Goal: Task Accomplishment & Management: Manage account settings

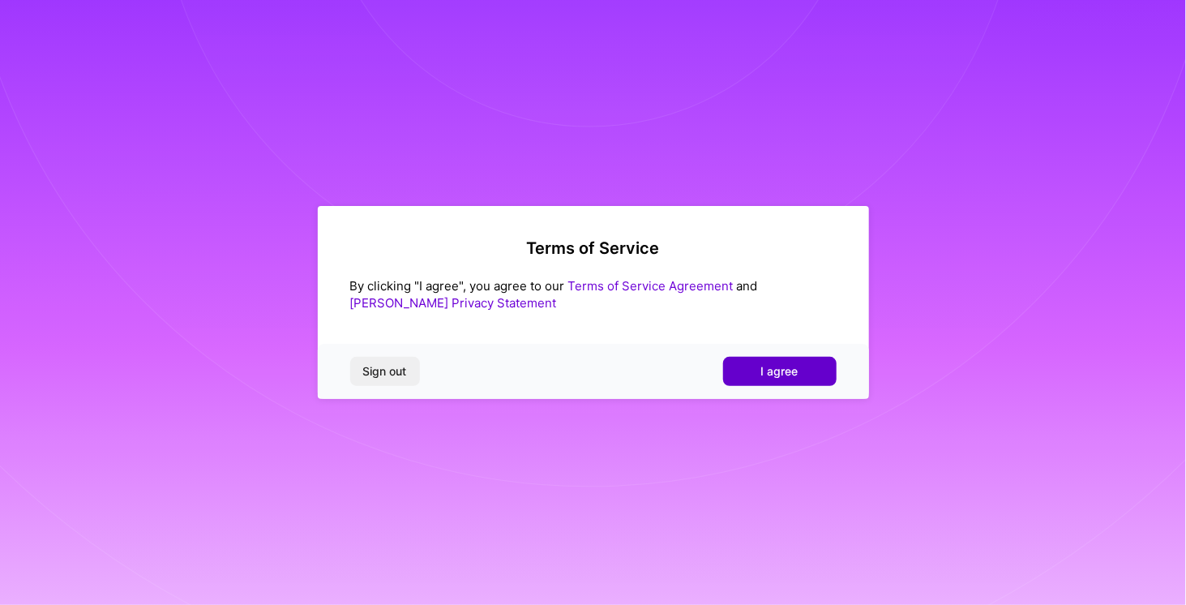
click at [756, 366] on button "I agree" at bounding box center [780, 371] width 114 height 29
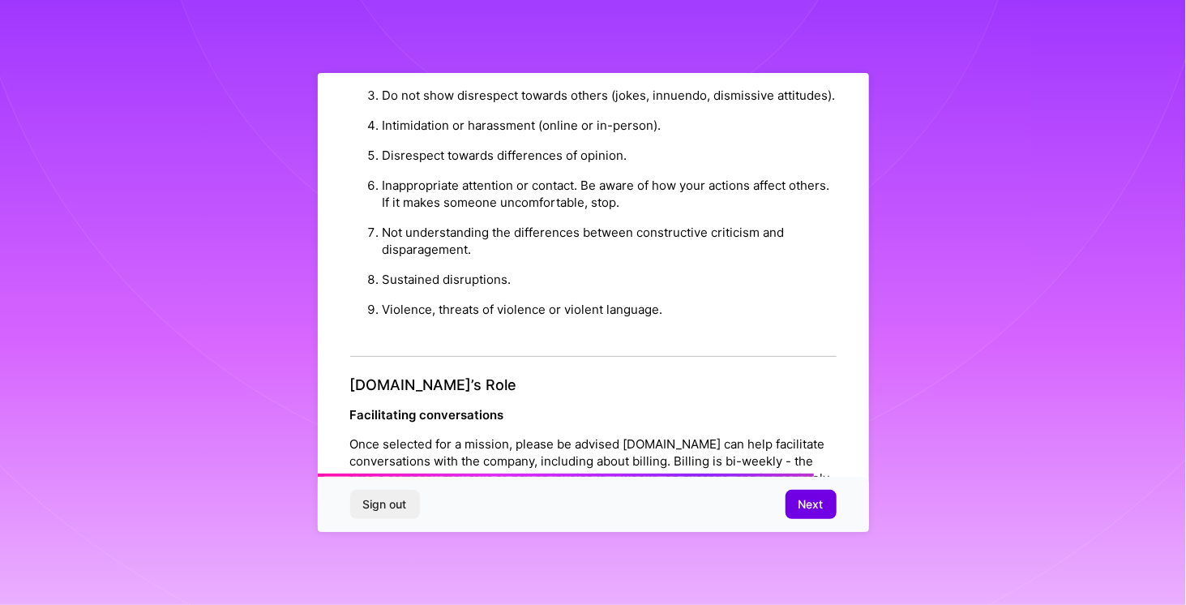
scroll to position [1838, 0]
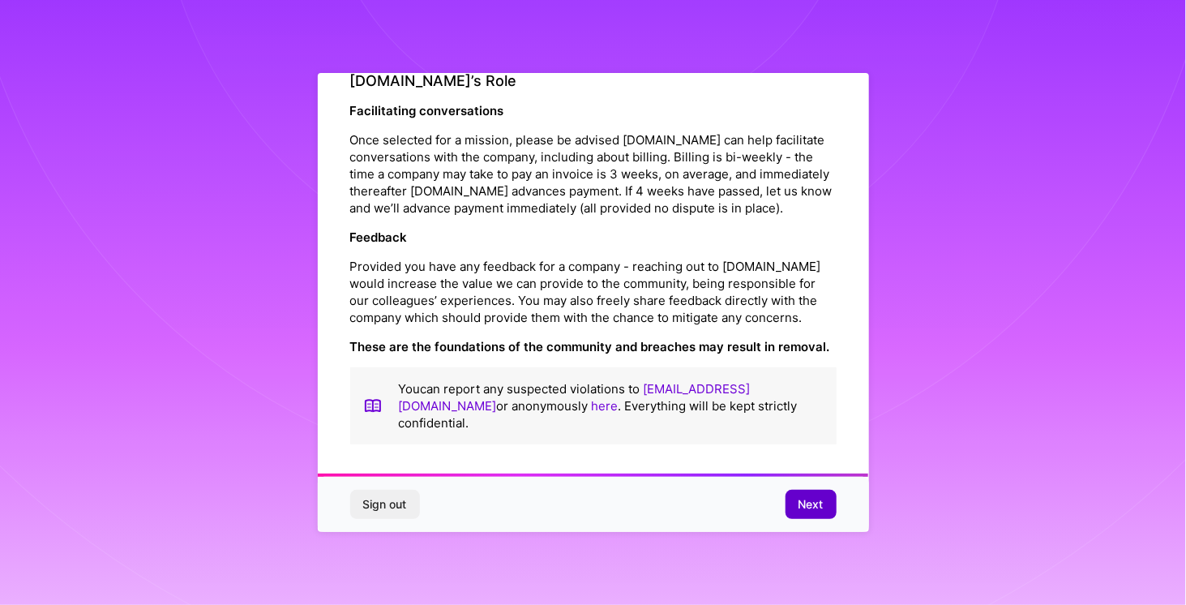
click at [809, 501] on span "Next" at bounding box center [811, 504] width 25 height 16
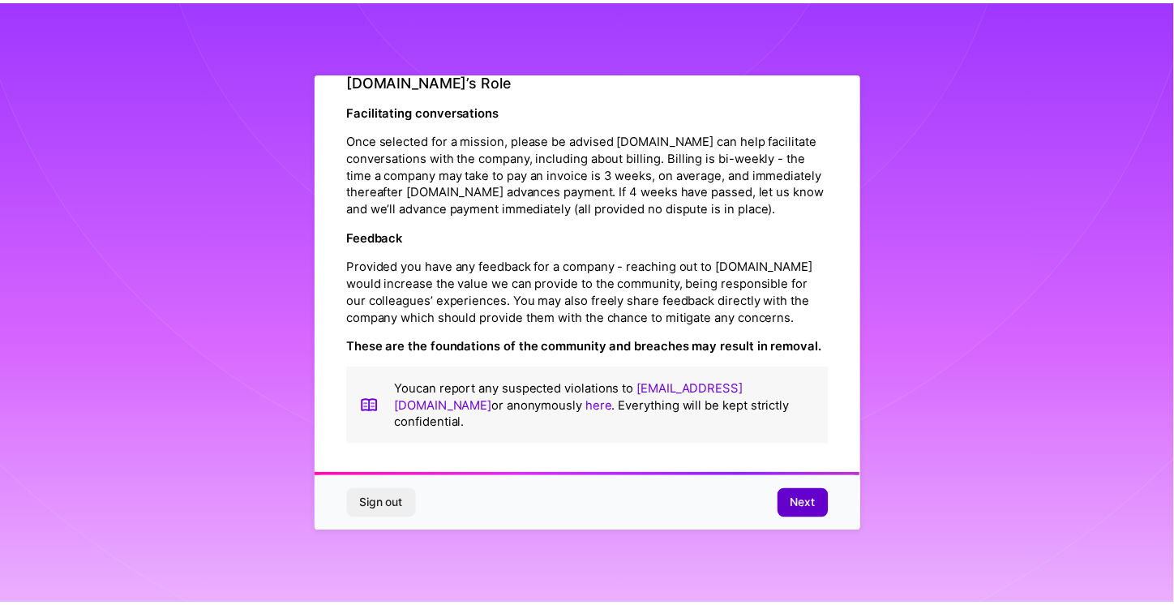
scroll to position [0, 0]
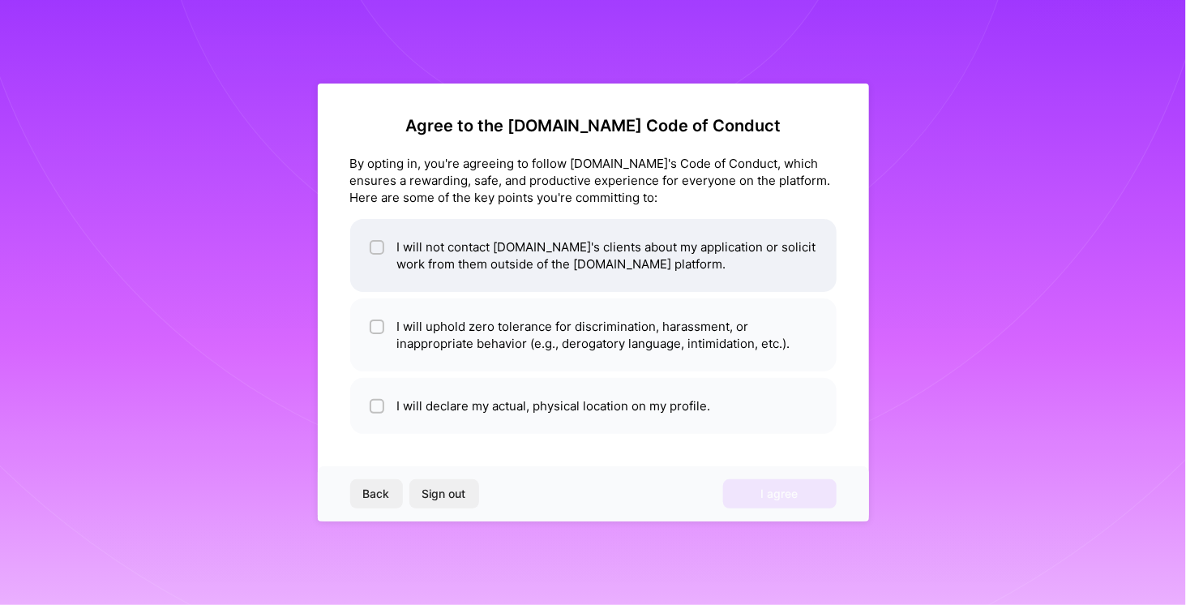
click at [379, 250] on input "checkbox" at bounding box center [378, 247] width 11 height 11
checkbox input "true"
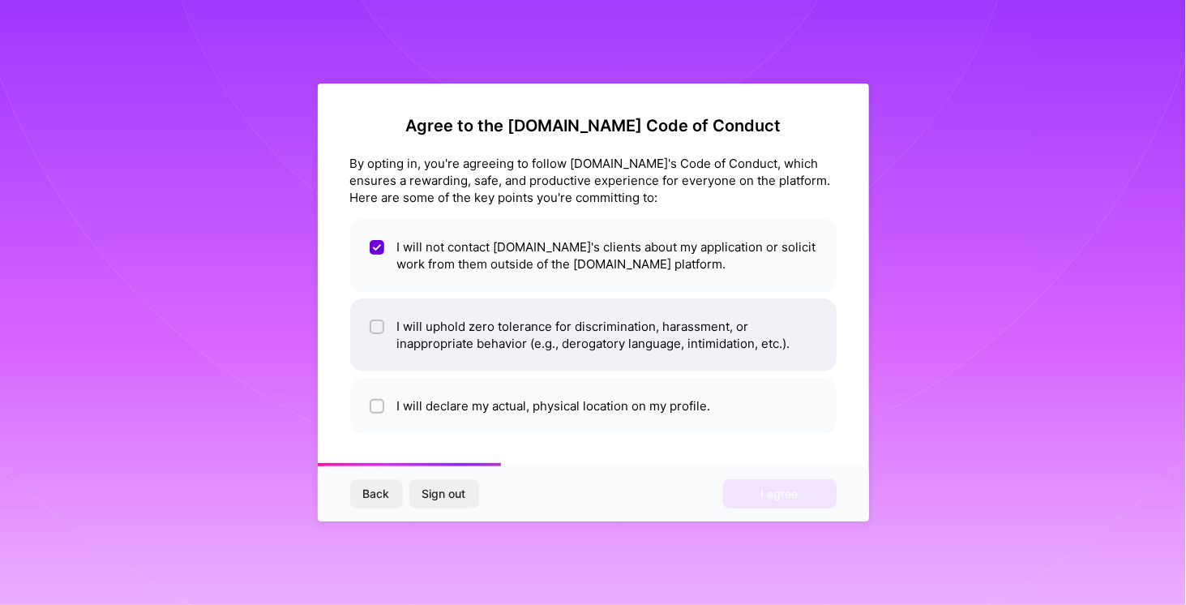
click at [378, 327] on input "checkbox" at bounding box center [378, 327] width 11 height 11
checkbox input "true"
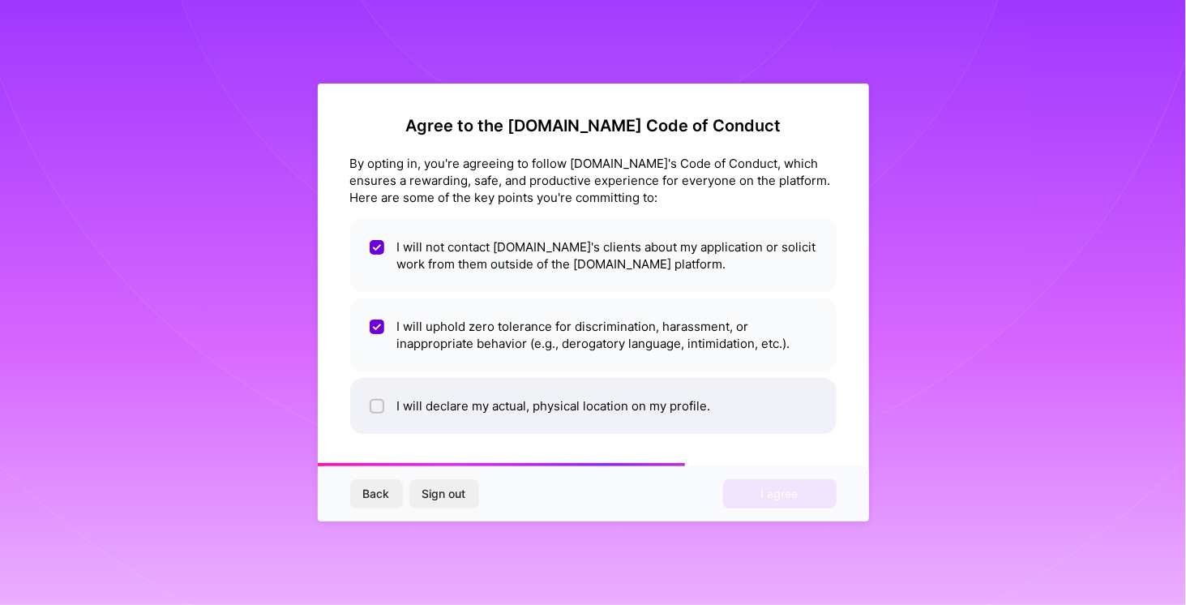
click at [376, 407] on input "checkbox" at bounding box center [378, 406] width 11 height 11
checkbox input "true"
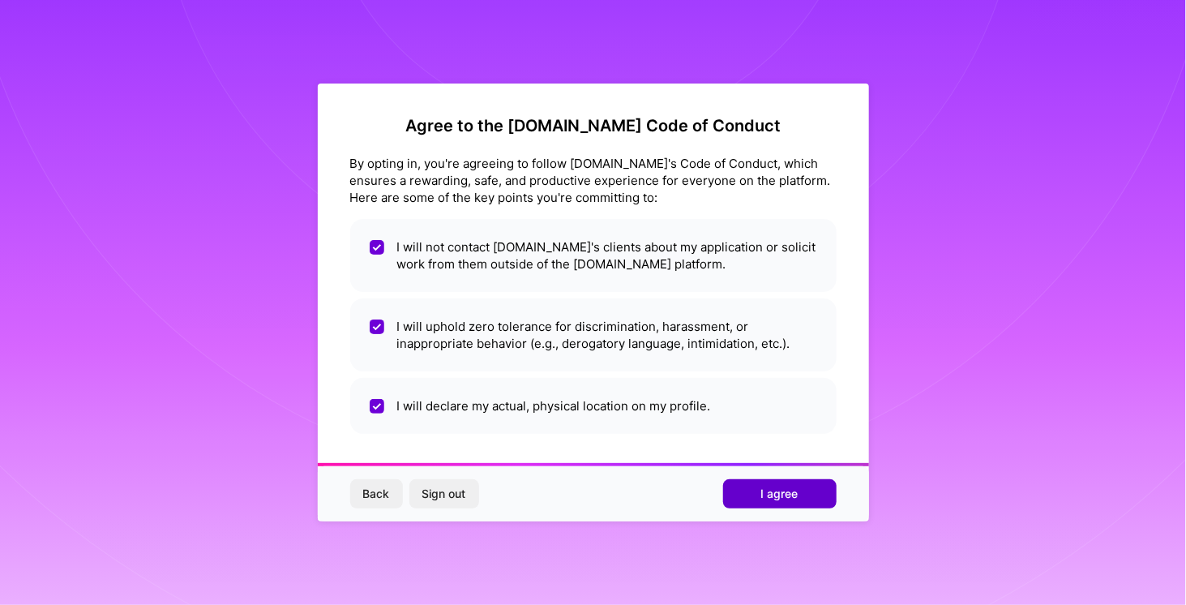
click at [777, 502] on button "I agree" at bounding box center [780, 493] width 114 height 29
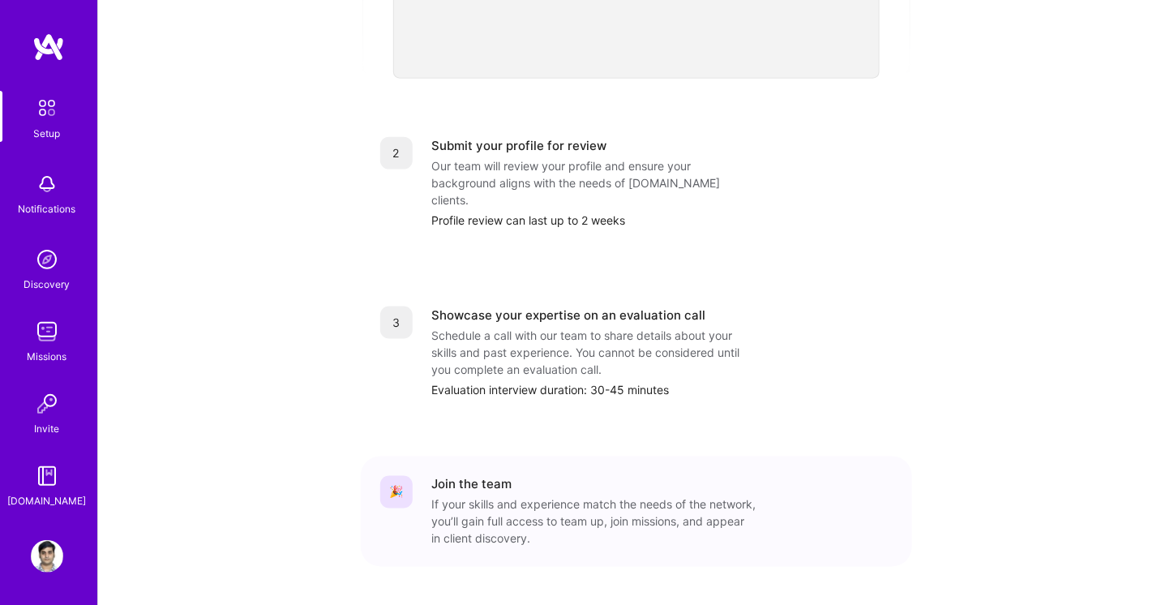
scroll to position [626, 0]
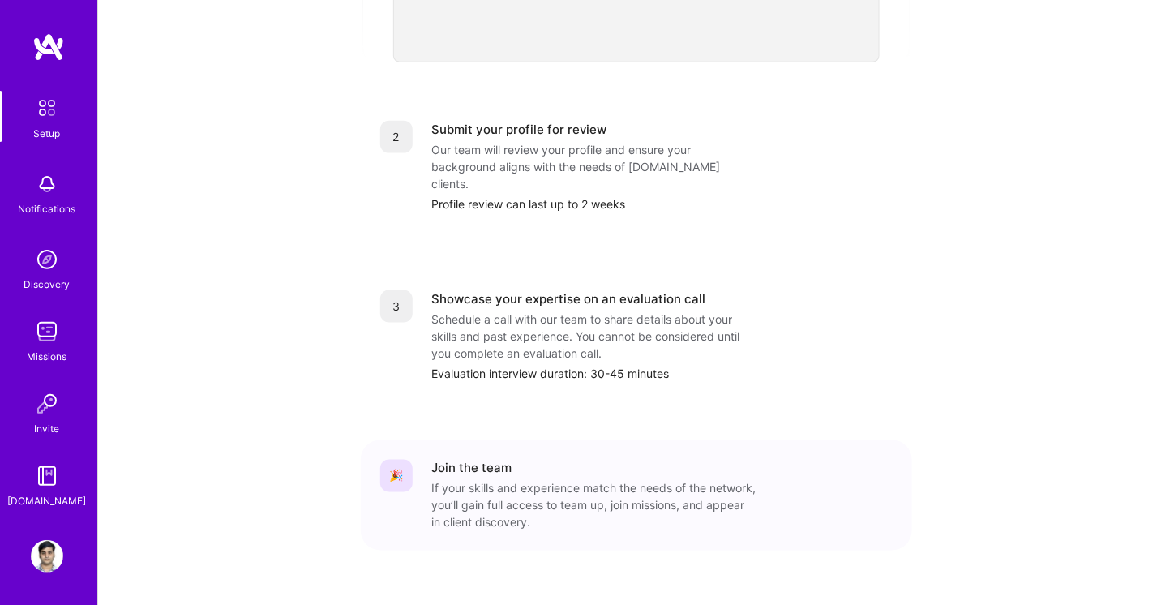
click at [45, 111] on img at bounding box center [47, 108] width 34 height 34
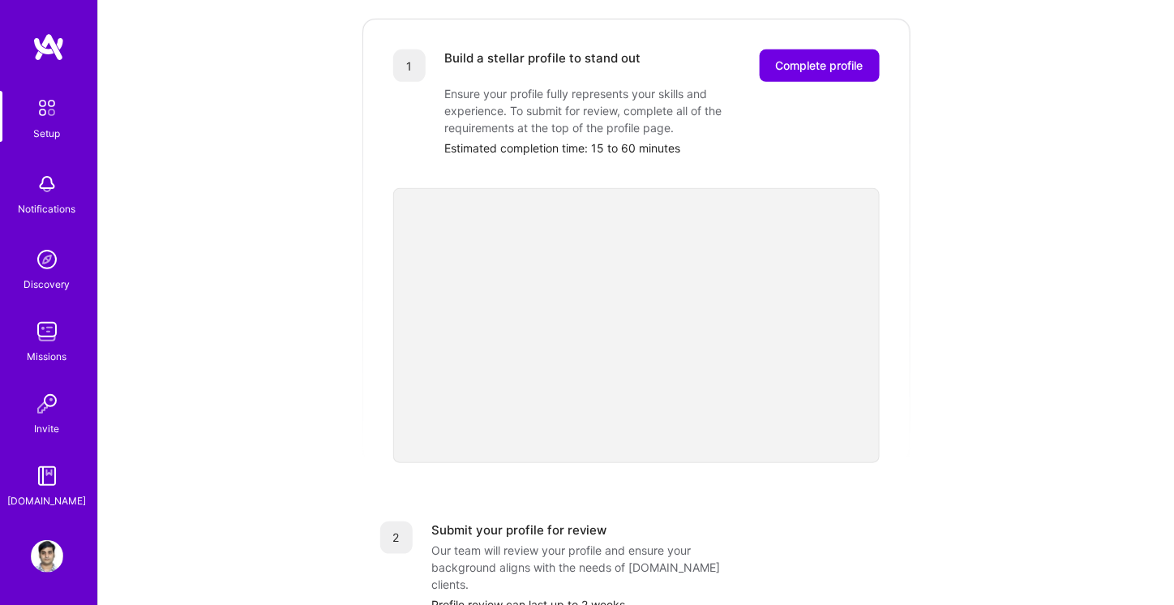
scroll to position [225, 0]
click at [823, 58] on span "Complete profile" at bounding box center [820, 66] width 88 height 16
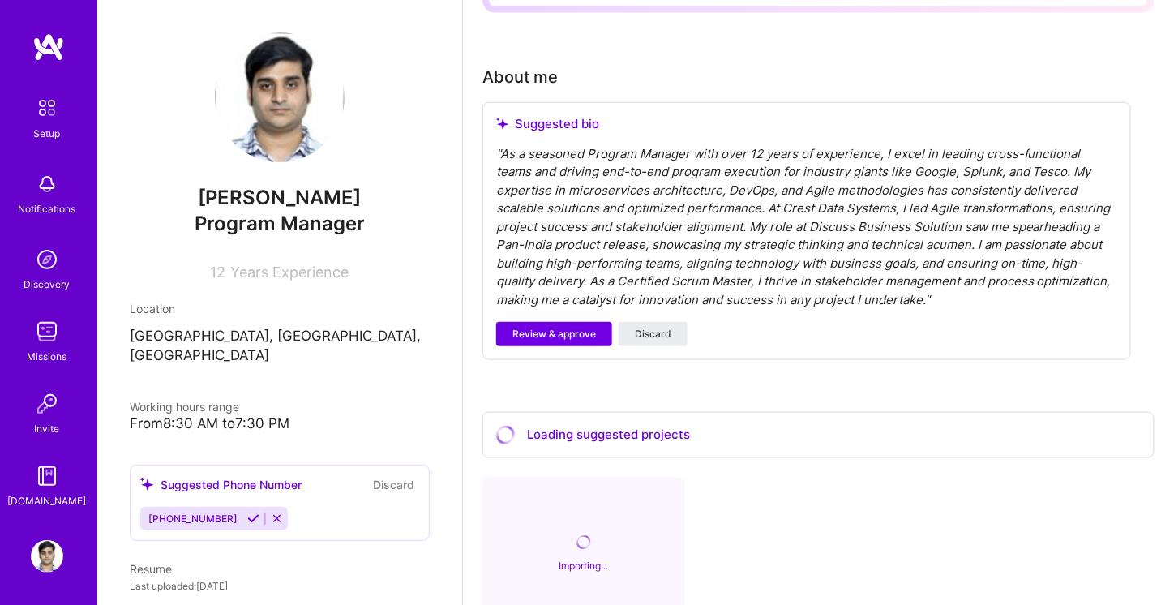
scroll to position [413, 0]
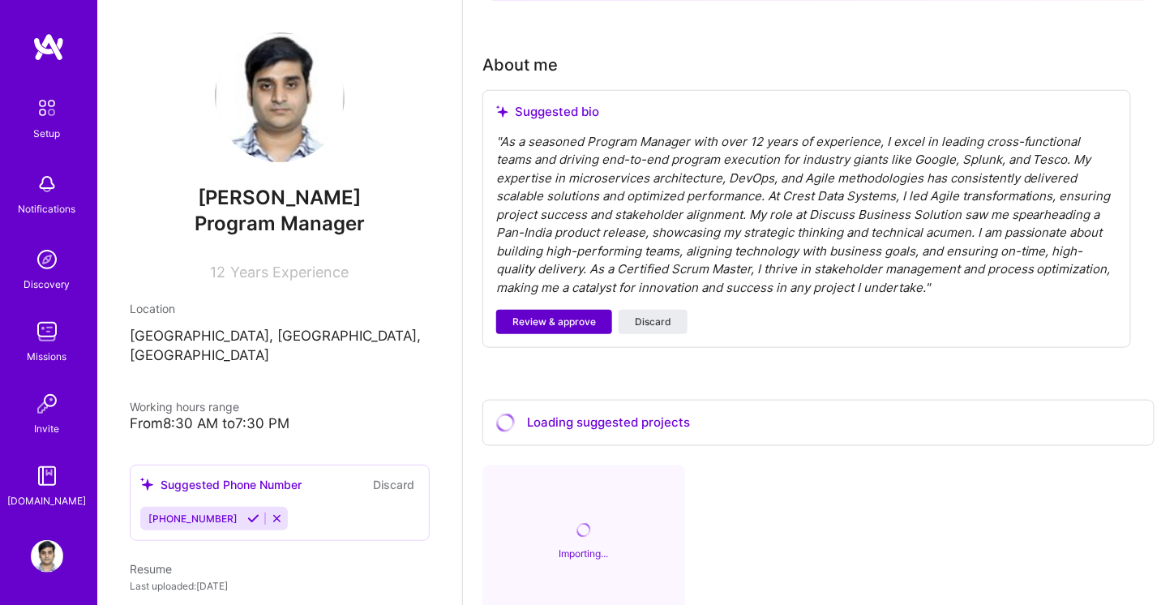
click at [569, 315] on span "Review & approve" at bounding box center [554, 322] width 84 height 15
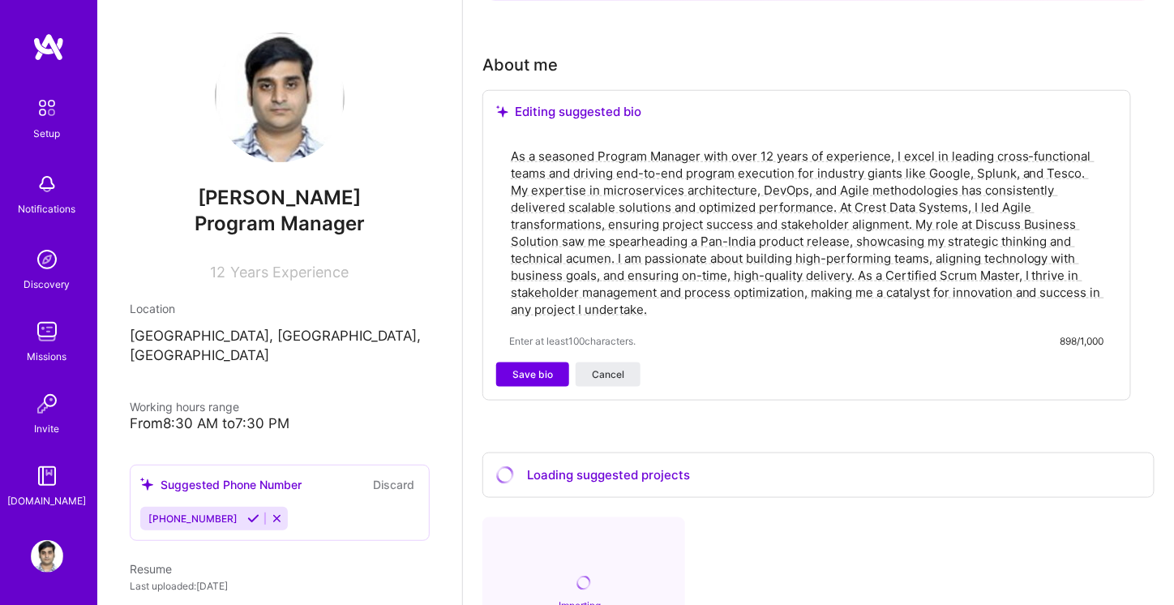
click at [770, 146] on textarea "As a seasoned Program Manager with over 12 years of experience, I excel in lead…" at bounding box center [806, 233] width 595 height 174
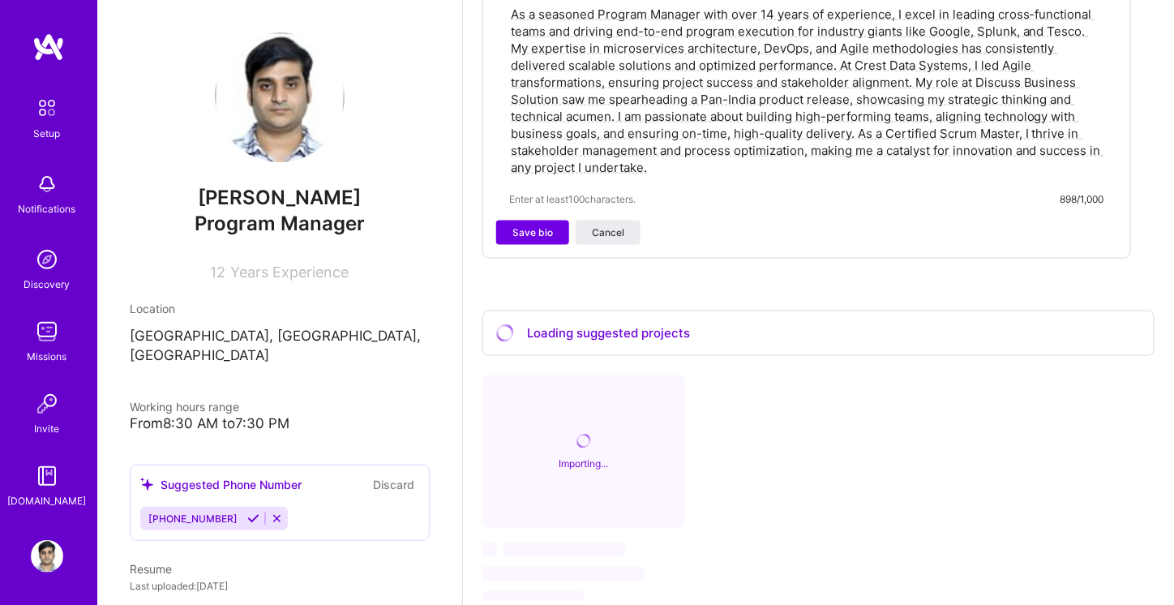
scroll to position [555, 0]
type textarea "As a seasoned Program Manager with over 14 years of experience, I excel in lead…"
click at [532, 225] on span "Save bio" at bounding box center [532, 232] width 41 height 15
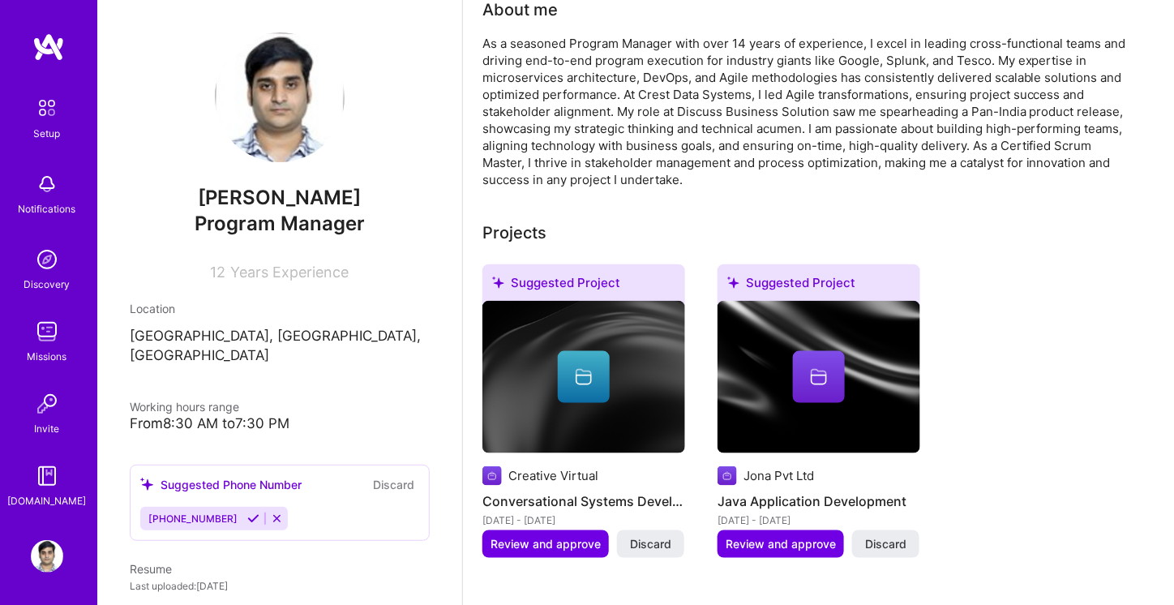
scroll to position [457, 0]
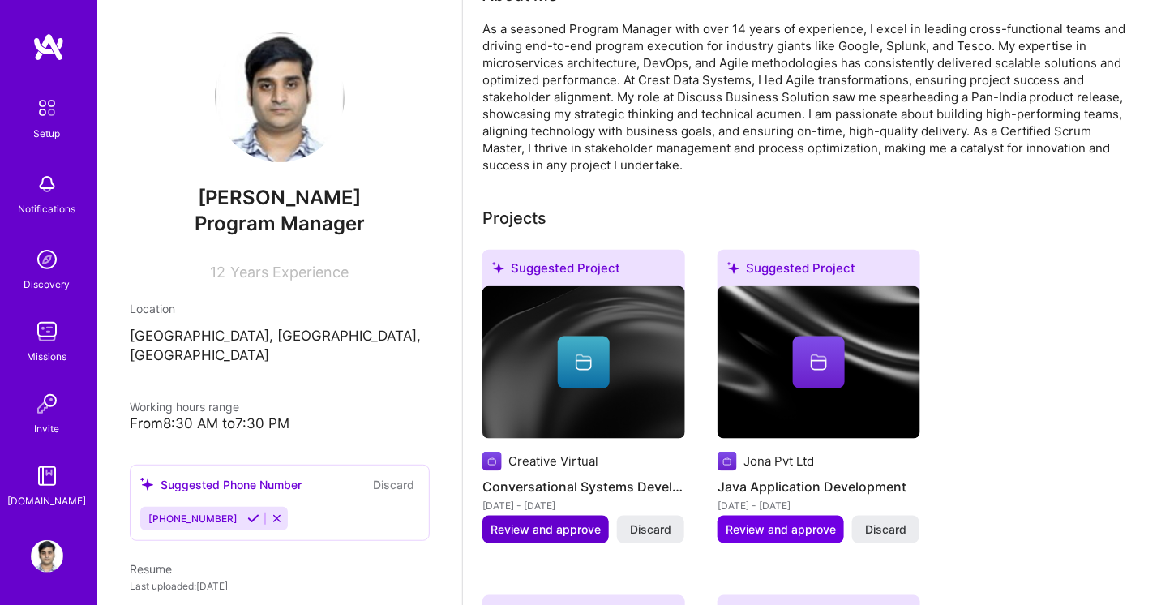
click at [561, 516] on button "Review and approve" at bounding box center [545, 530] width 126 height 28
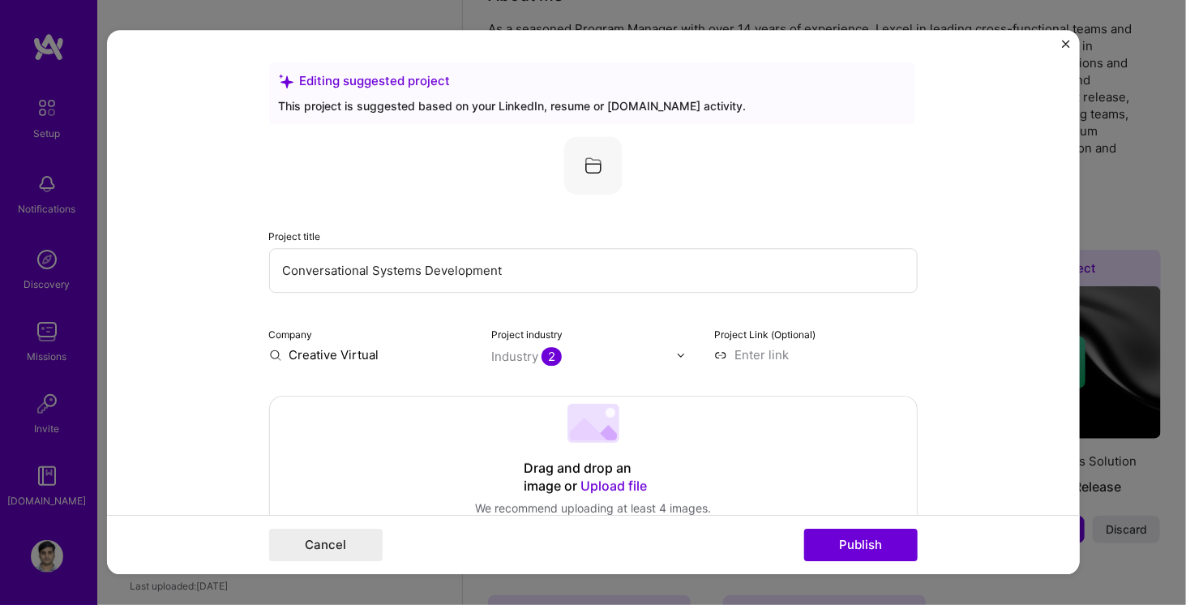
click at [1060, 35] on form "Editing suggested project This project is suggested based on your LinkedIn, res…" at bounding box center [593, 302] width 973 height 544
click at [374, 529] on div "Cancel Publish" at bounding box center [593, 545] width 973 height 59
click at [323, 555] on button "Cancel" at bounding box center [326, 545] width 114 height 32
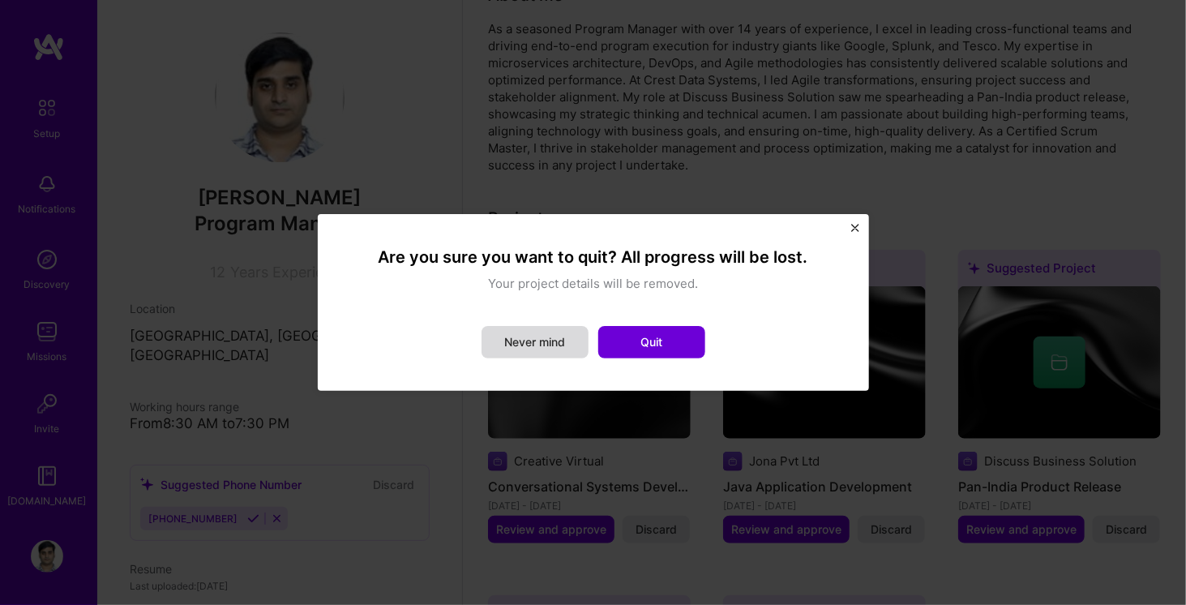
click at [546, 353] on button "Never mind" at bounding box center [535, 342] width 107 height 32
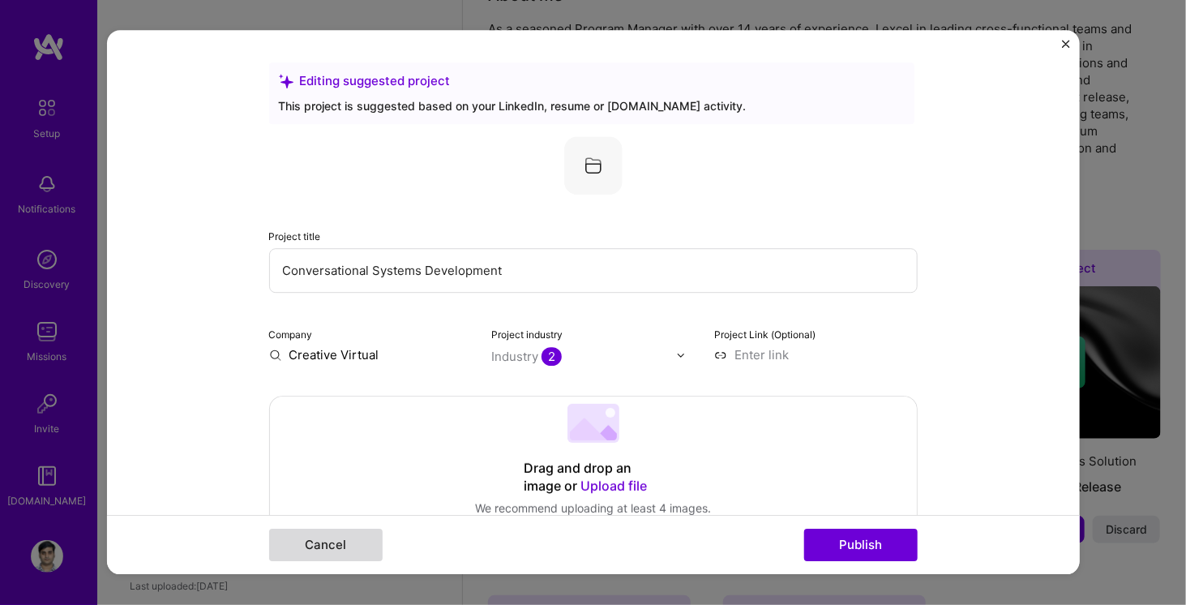
click at [311, 548] on button "Cancel" at bounding box center [326, 545] width 114 height 32
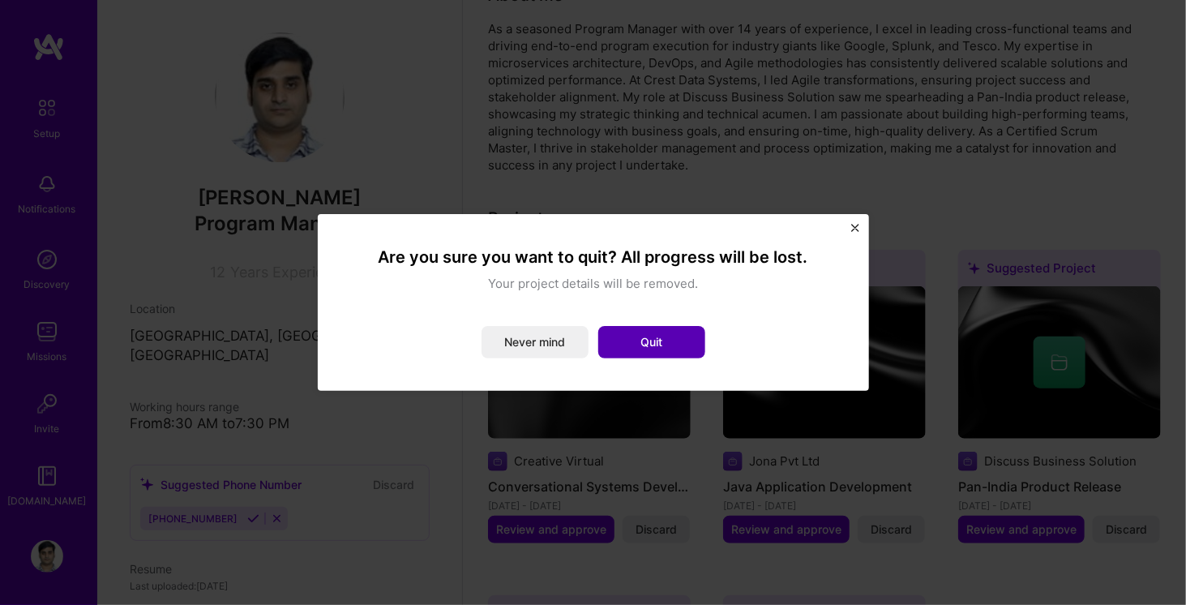
click at [677, 344] on button "Quit" at bounding box center [651, 342] width 107 height 32
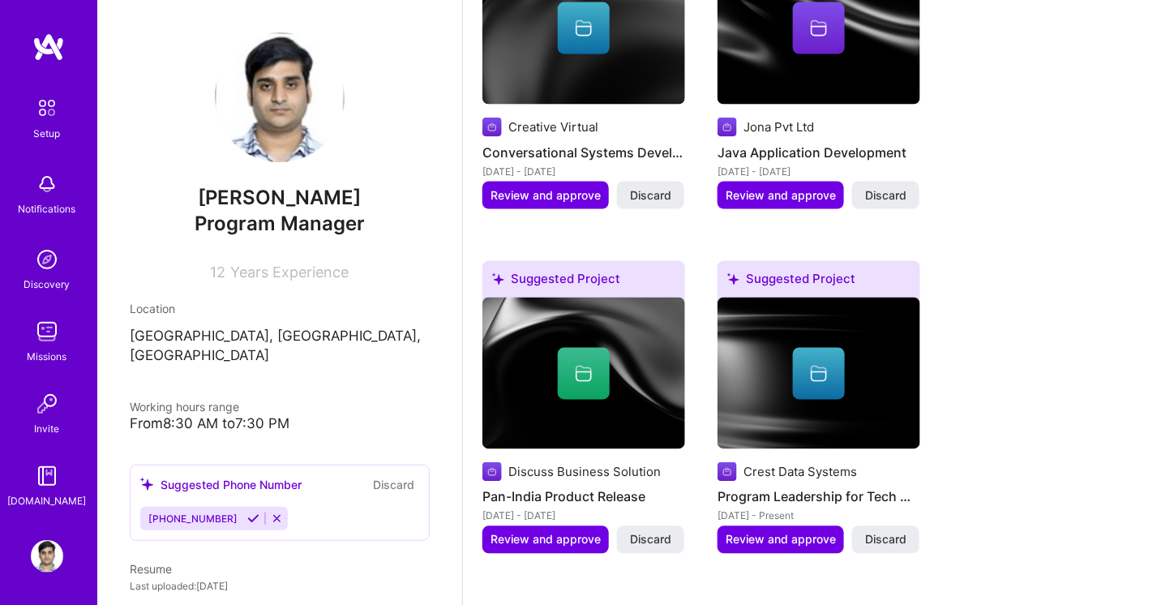
scroll to position [1061, 0]
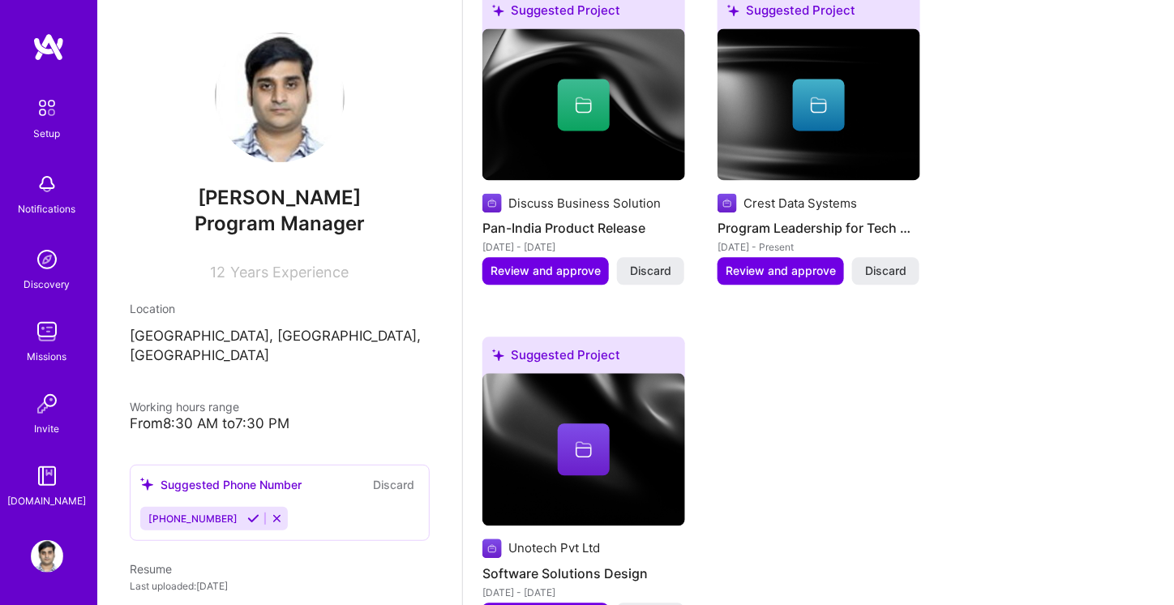
click at [964, 304] on div "Complete your profile to take the first step in unlocking full A.Team access On…" at bounding box center [818, 226] width 672 height 2404
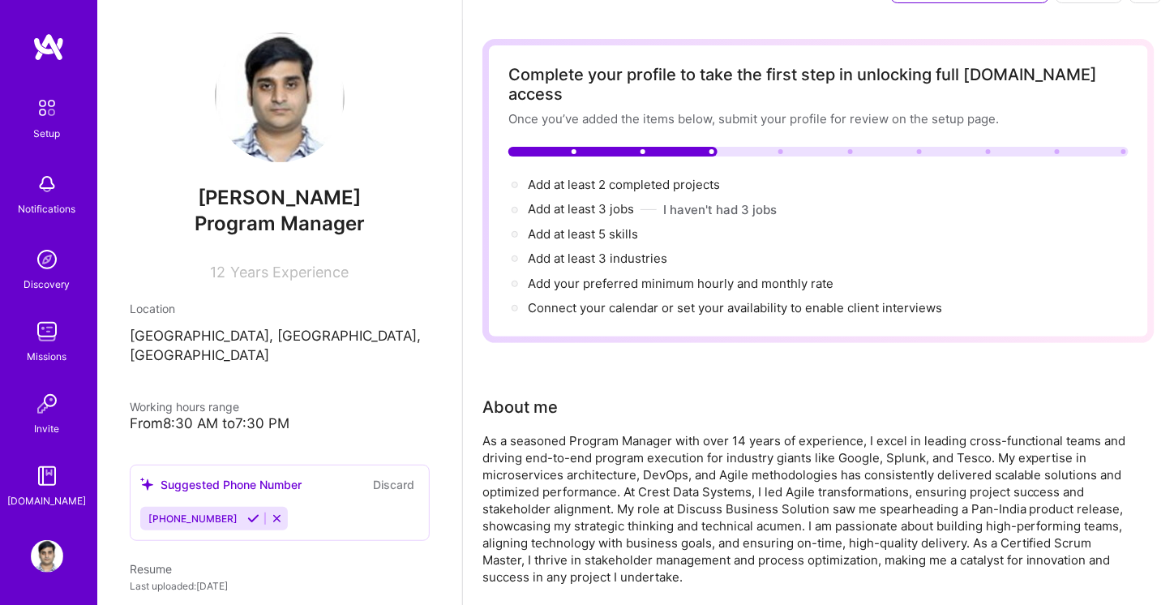
scroll to position [0, 0]
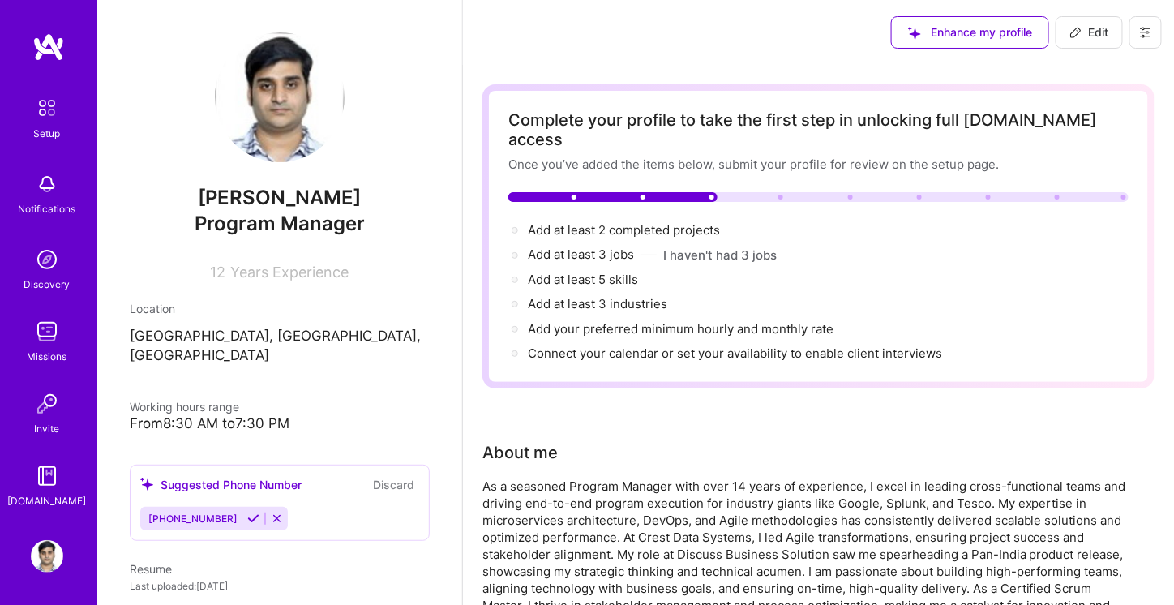
click at [1078, 33] on icon at bounding box center [1076, 32] width 13 height 13
select select "US"
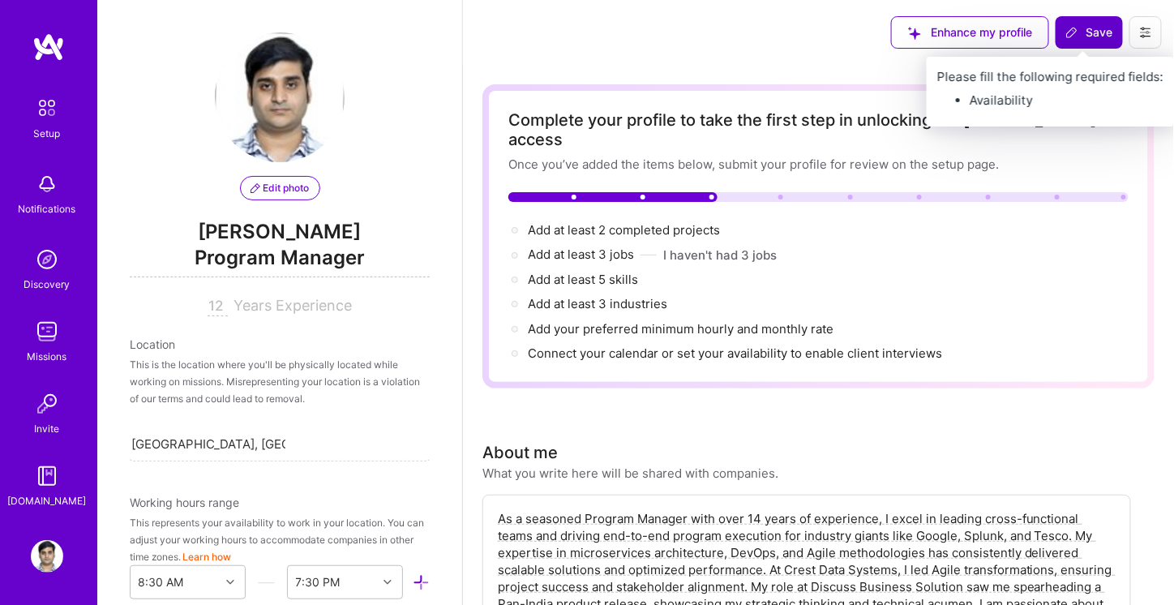
scroll to position [739, 0]
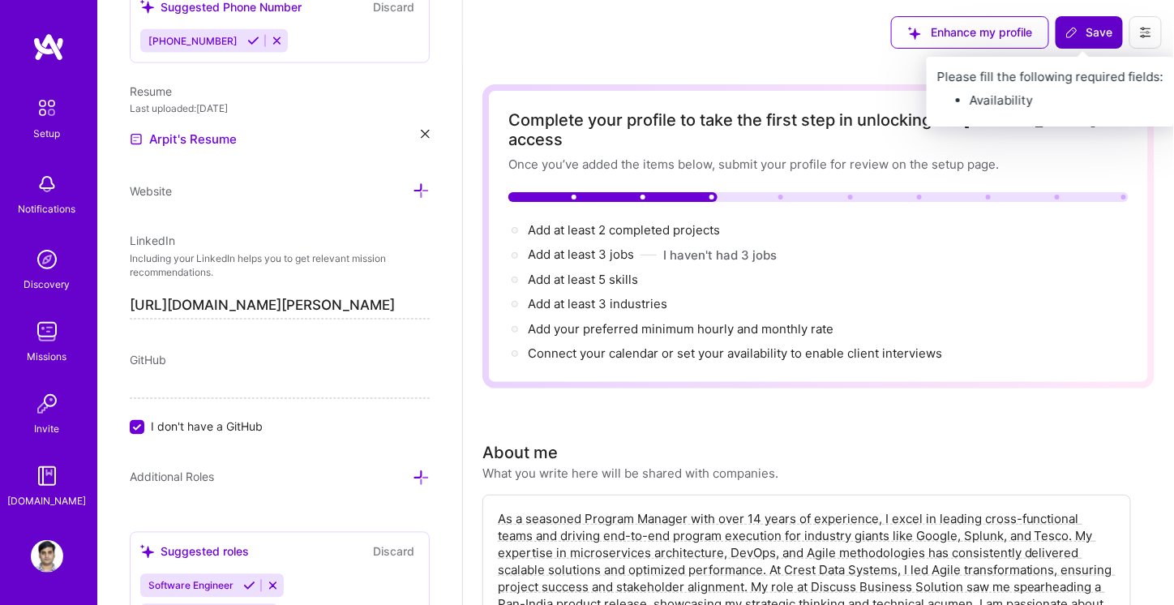
click at [1078, 33] on icon at bounding box center [1071, 32] width 13 height 13
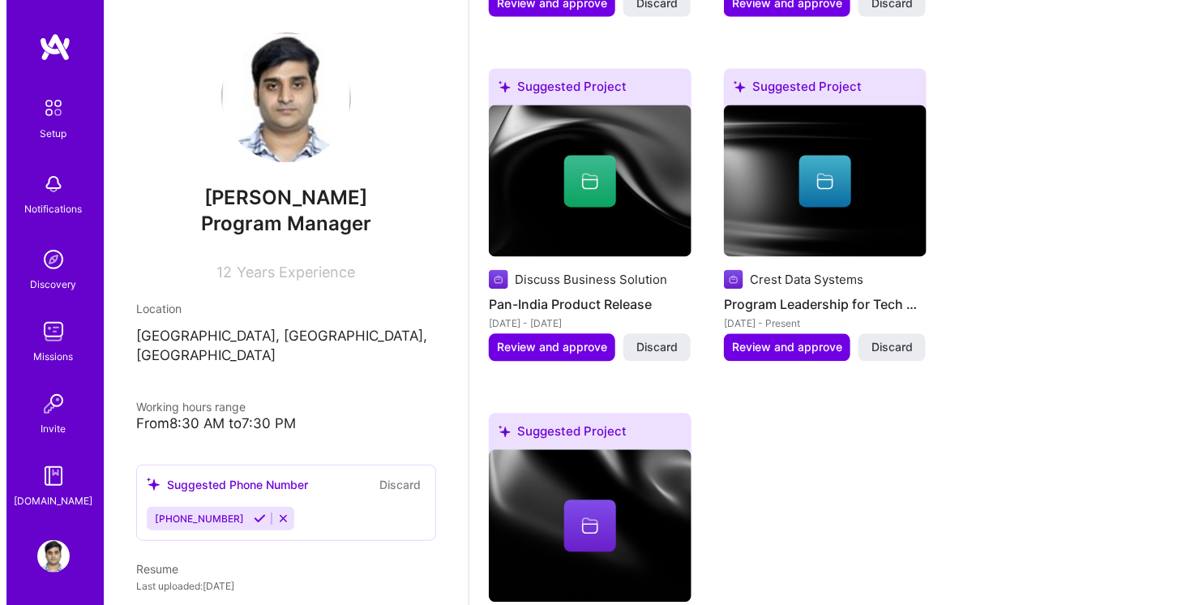
scroll to position [1097, 0]
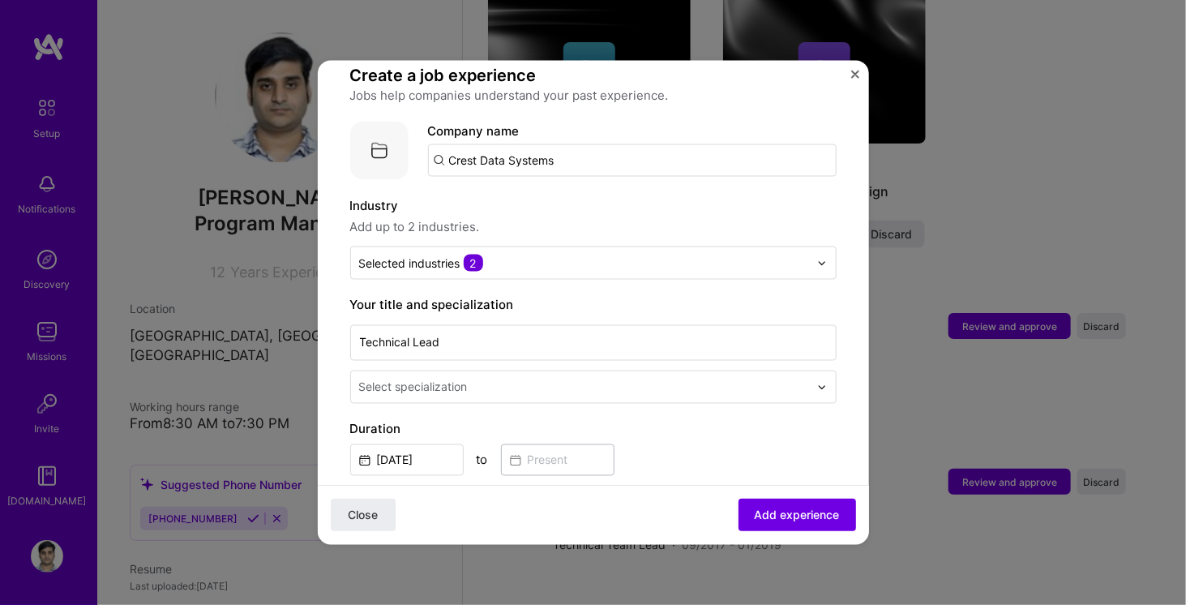
scroll to position [118, 0]
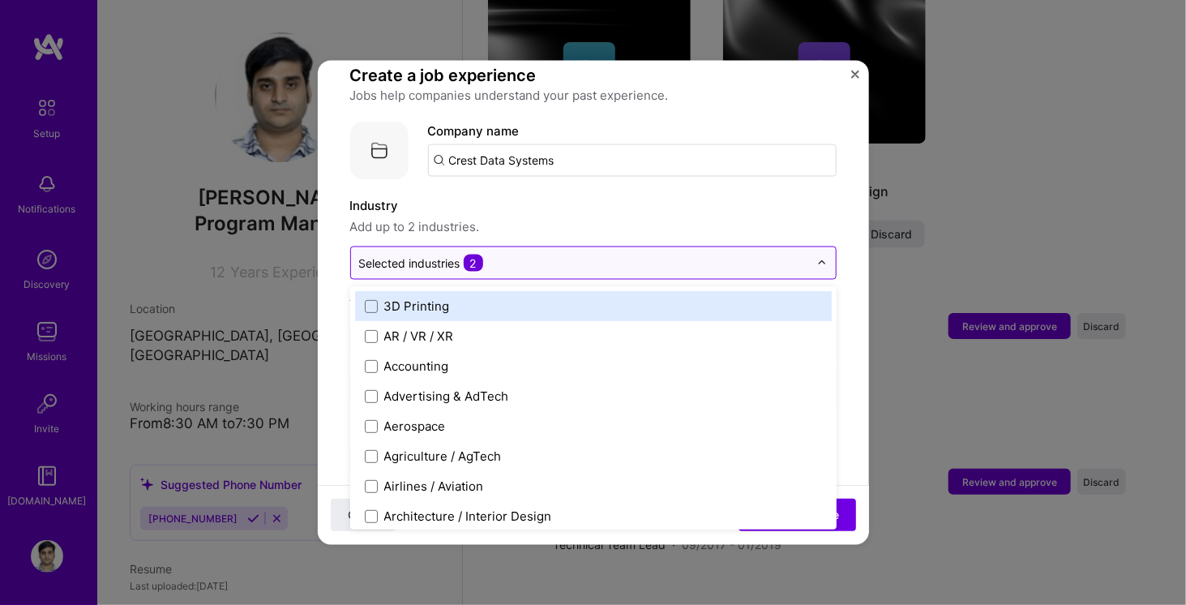
click at [793, 255] on input "text" at bounding box center [584, 263] width 450 height 17
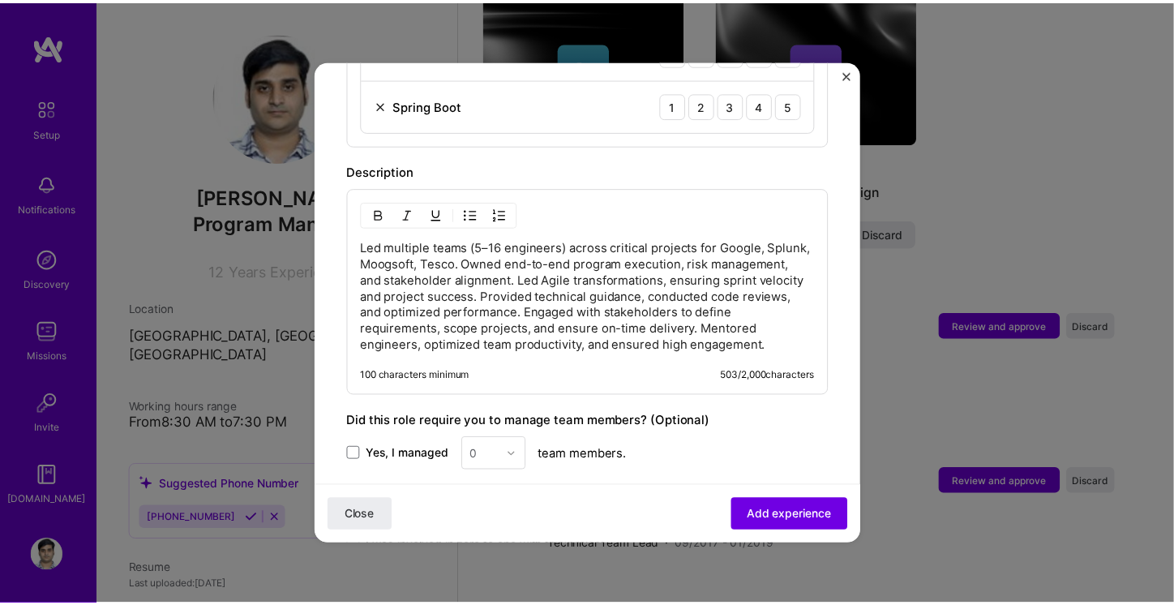
scroll to position [1121, 0]
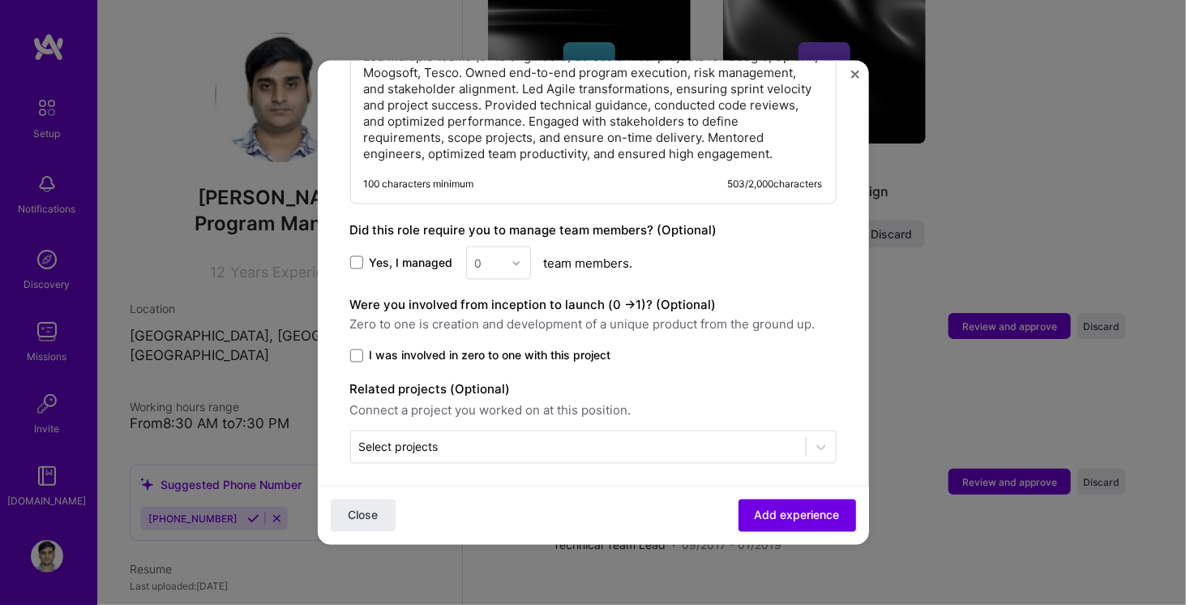
click at [852, 77] on img "Close" at bounding box center [855, 75] width 8 height 8
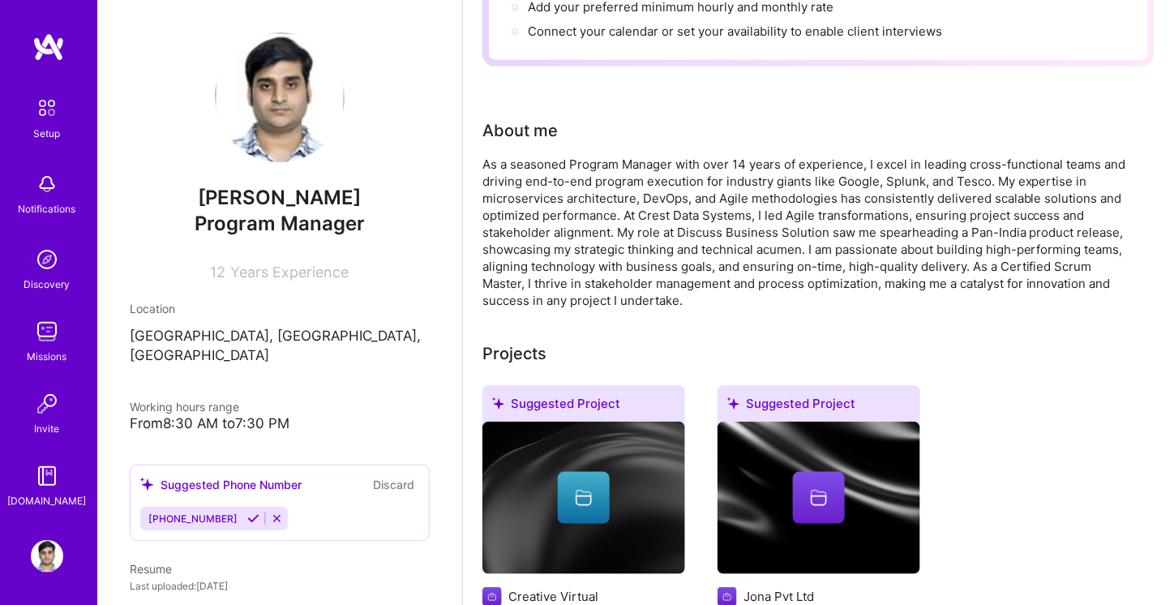
scroll to position [0, 0]
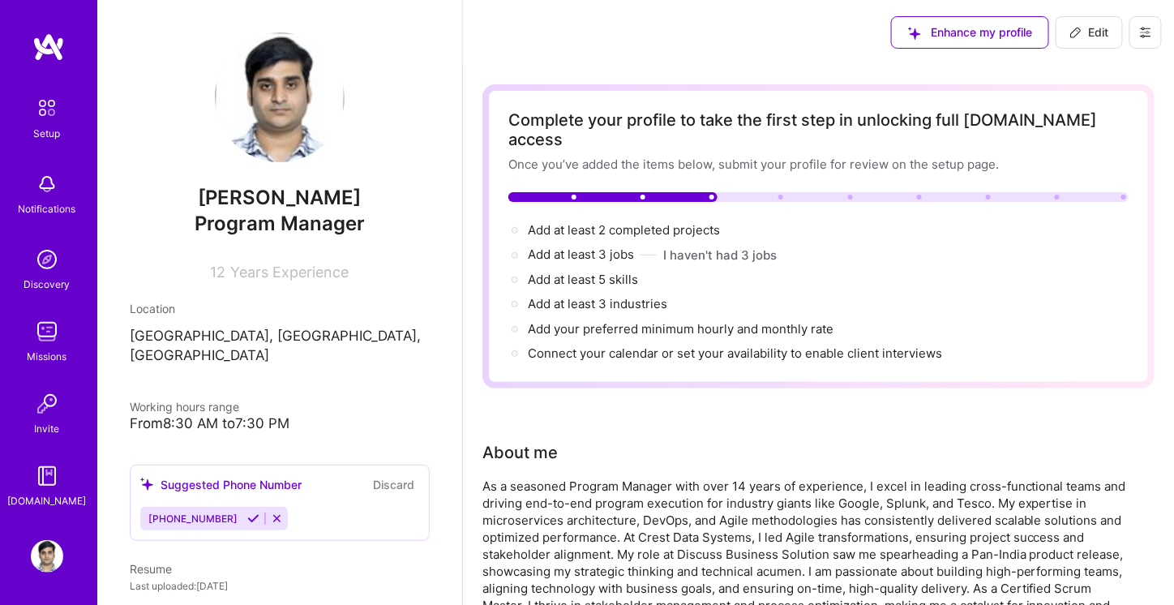
click at [43, 183] on img at bounding box center [47, 184] width 32 height 32
click at [40, 118] on img at bounding box center [47, 108] width 34 height 34
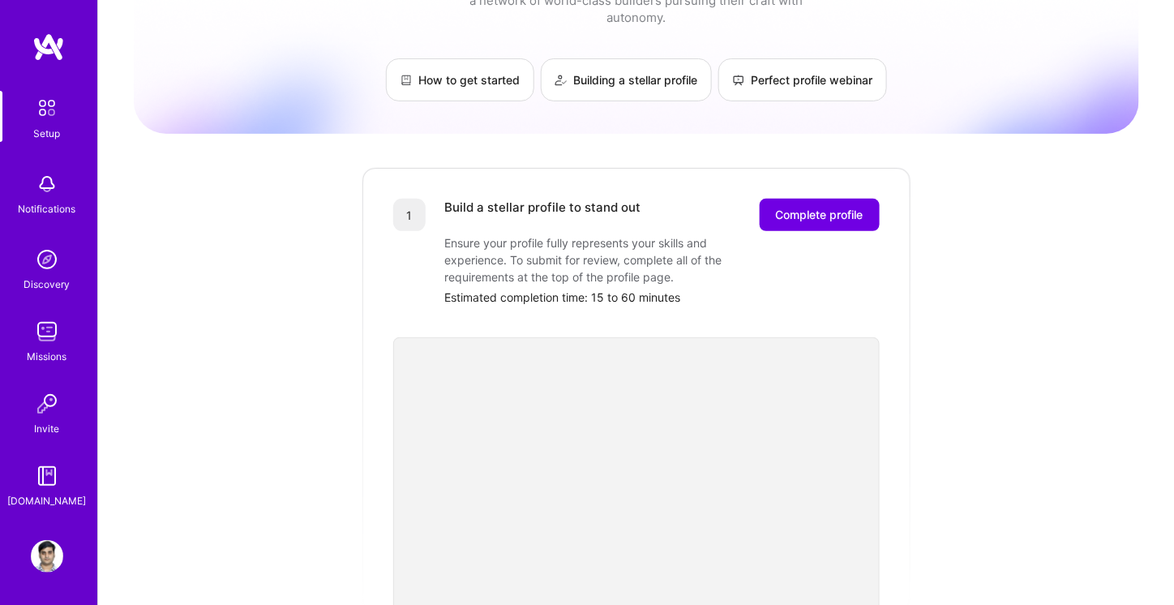
scroll to position [75, 0]
click at [36, 477] on img at bounding box center [47, 476] width 32 height 32
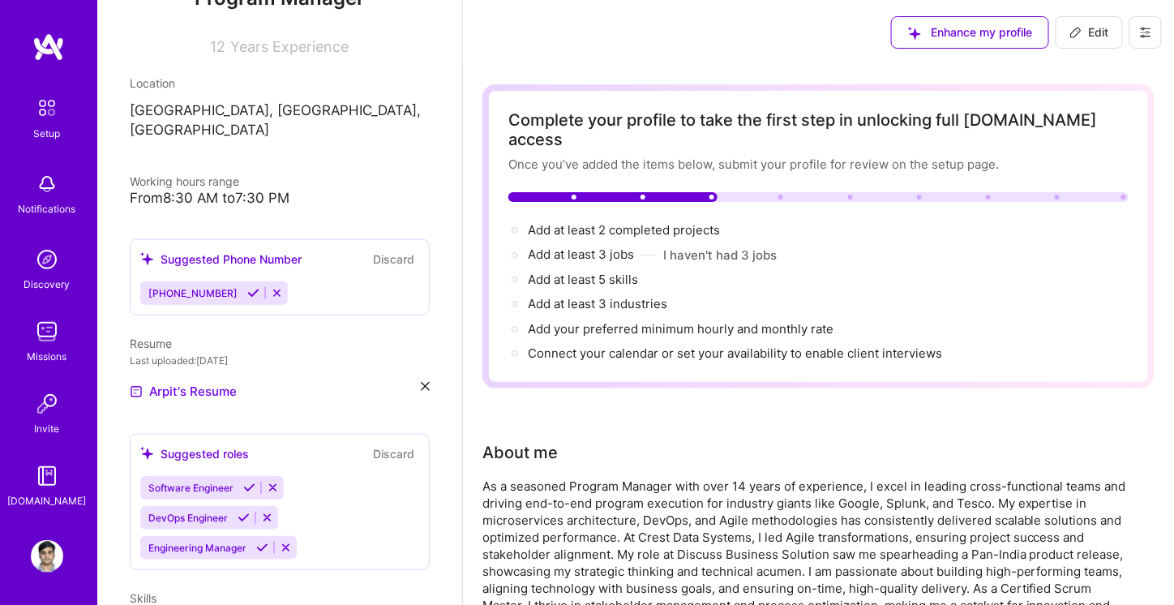
scroll to position [287, 0]
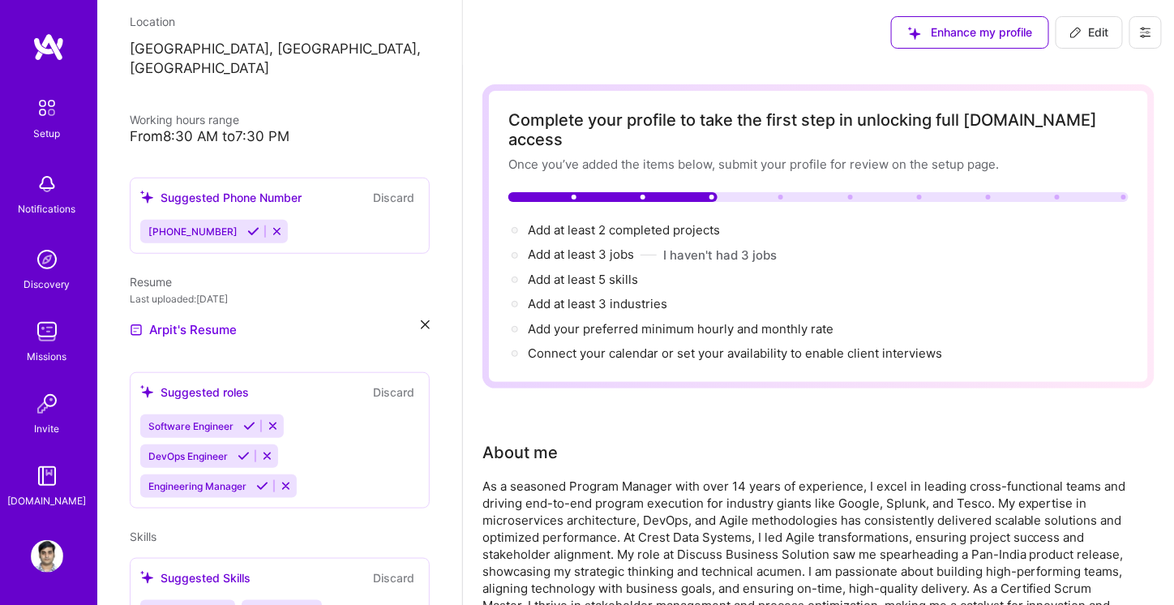
click at [247, 225] on icon at bounding box center [253, 231] width 12 height 12
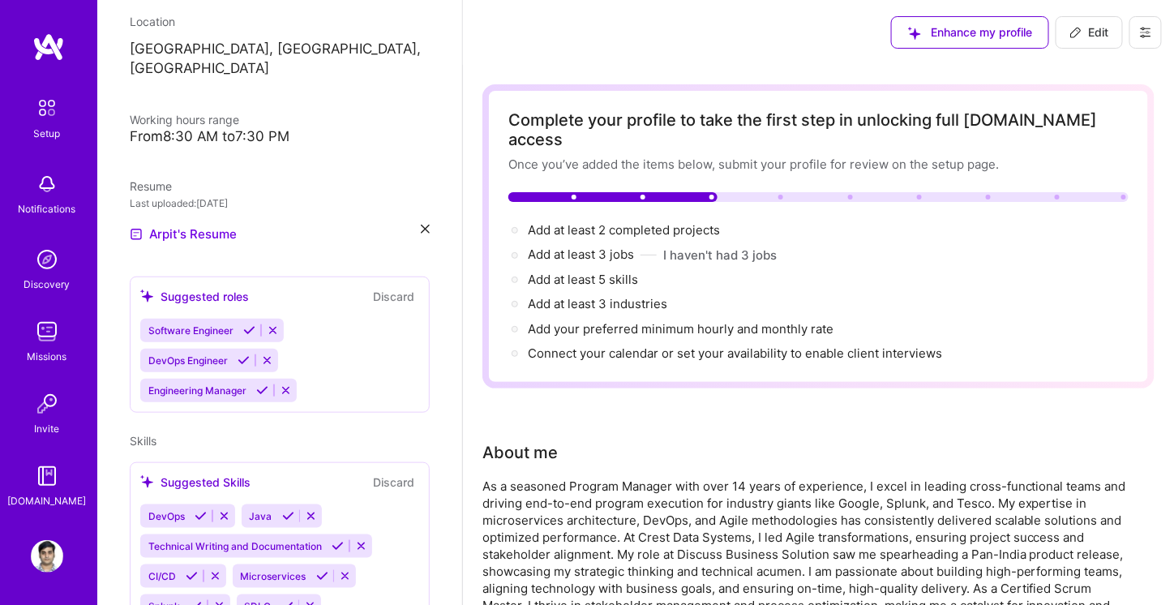
click at [248, 409] on div "[PERSON_NAME] Program Manager 12 Years Experience Location [GEOGRAPHIC_DATA], […" at bounding box center [279, 302] width 365 height 605
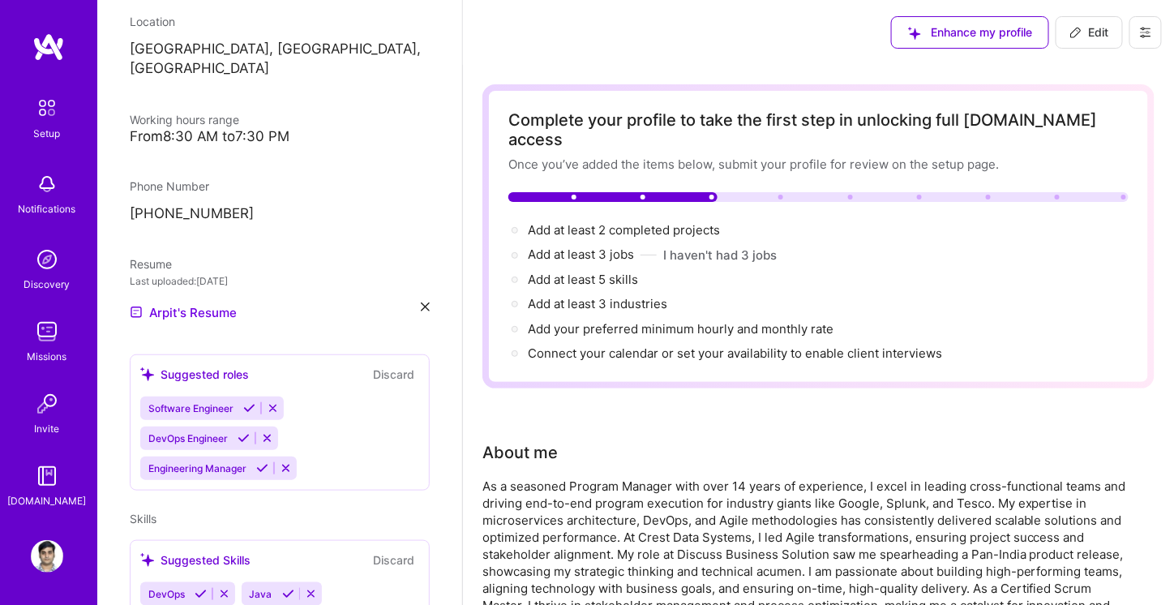
click at [257, 371] on div "Suggested roles Discard Software Engineer DevOps Engineer Engineering Manager" at bounding box center [280, 422] width 300 height 136
click at [248, 402] on icon at bounding box center [249, 408] width 12 height 12
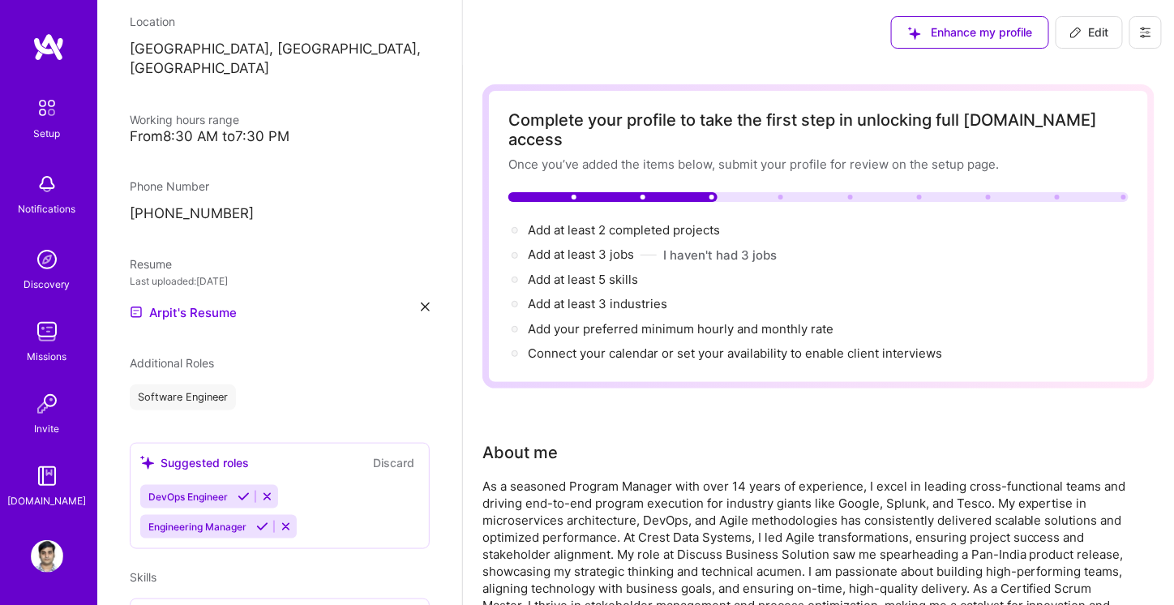
click at [264, 419] on div "[PERSON_NAME] Program Manager 12 Years Experience Location [GEOGRAPHIC_DATA], […" at bounding box center [279, 302] width 365 height 605
click at [264, 521] on icon at bounding box center [262, 527] width 12 height 12
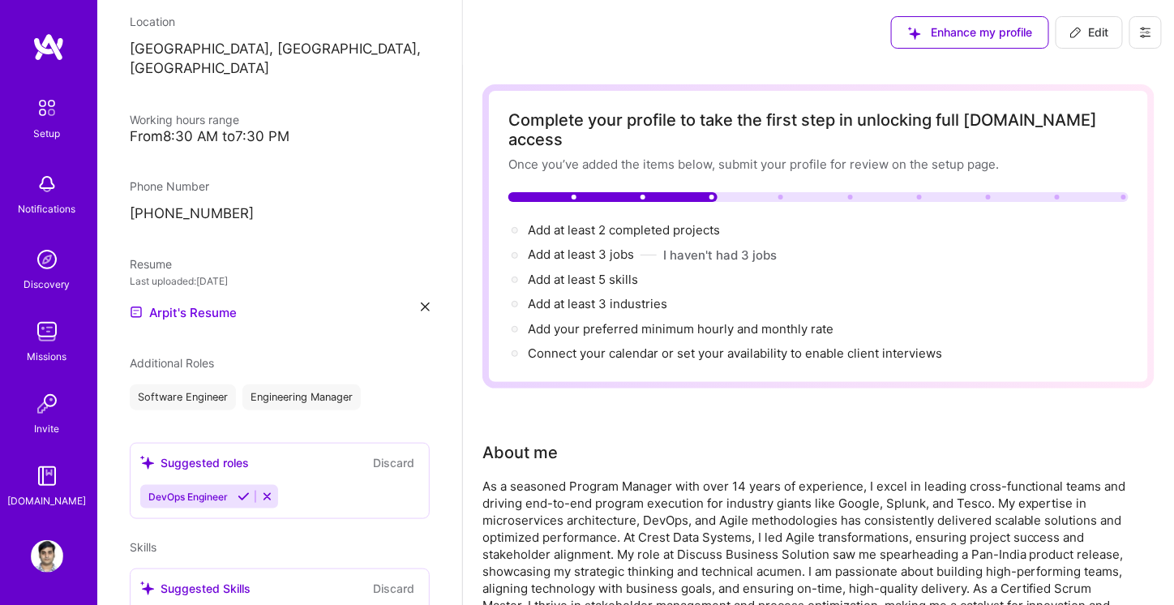
click at [336, 485] on div "DevOps Engineer" at bounding box center [279, 497] width 279 height 24
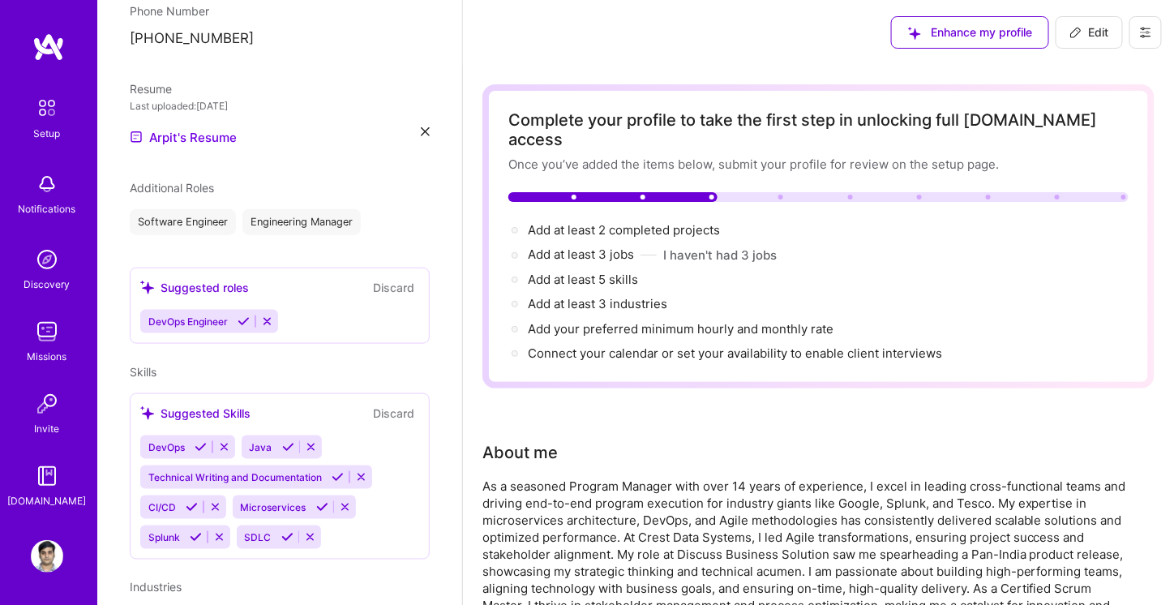
click at [266, 315] on icon at bounding box center [267, 321] width 12 height 12
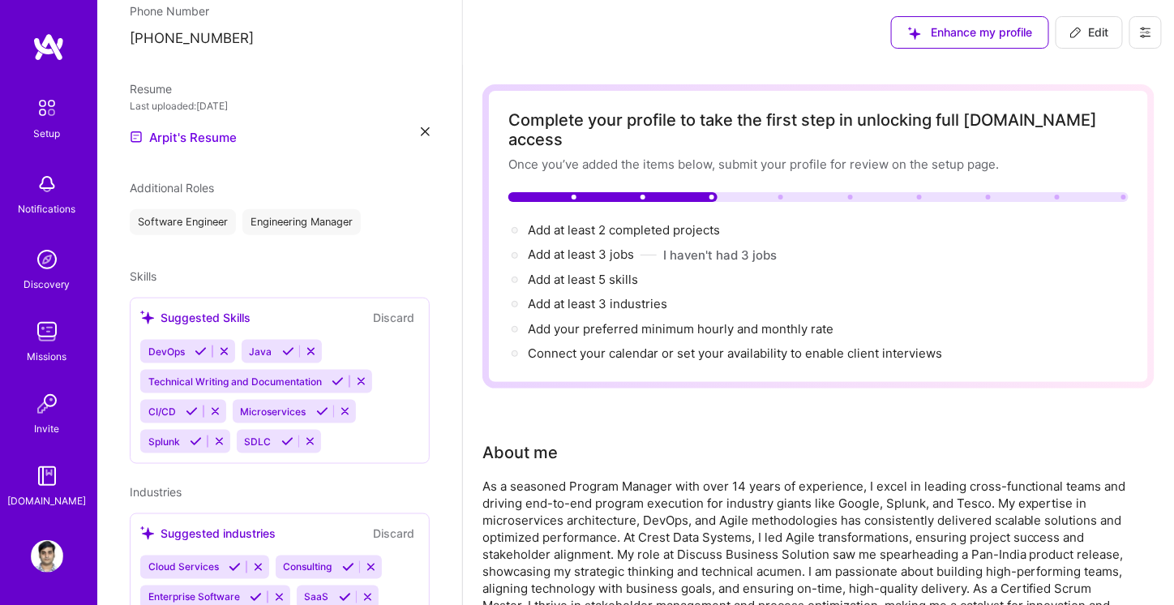
click at [285, 345] on icon at bounding box center [288, 351] width 12 height 12
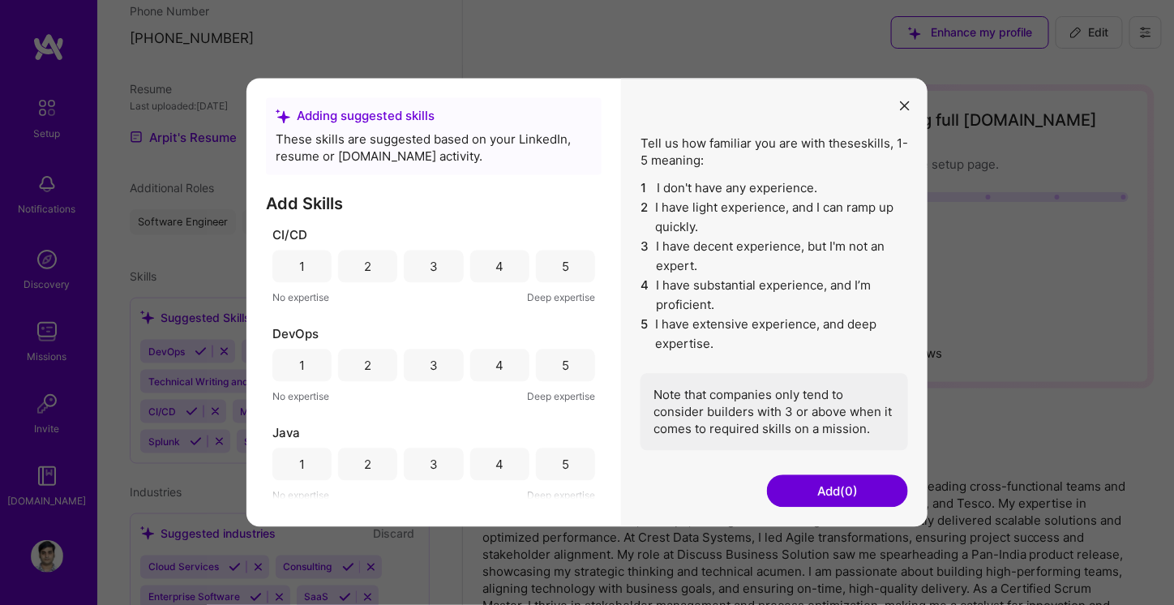
click at [490, 267] on div "4" at bounding box center [499, 267] width 59 height 32
click at [435, 272] on div "3" at bounding box center [433, 267] width 59 height 32
click at [435, 379] on div "3" at bounding box center [433, 365] width 59 height 32
click at [497, 469] on div "4" at bounding box center [499, 464] width 8 height 17
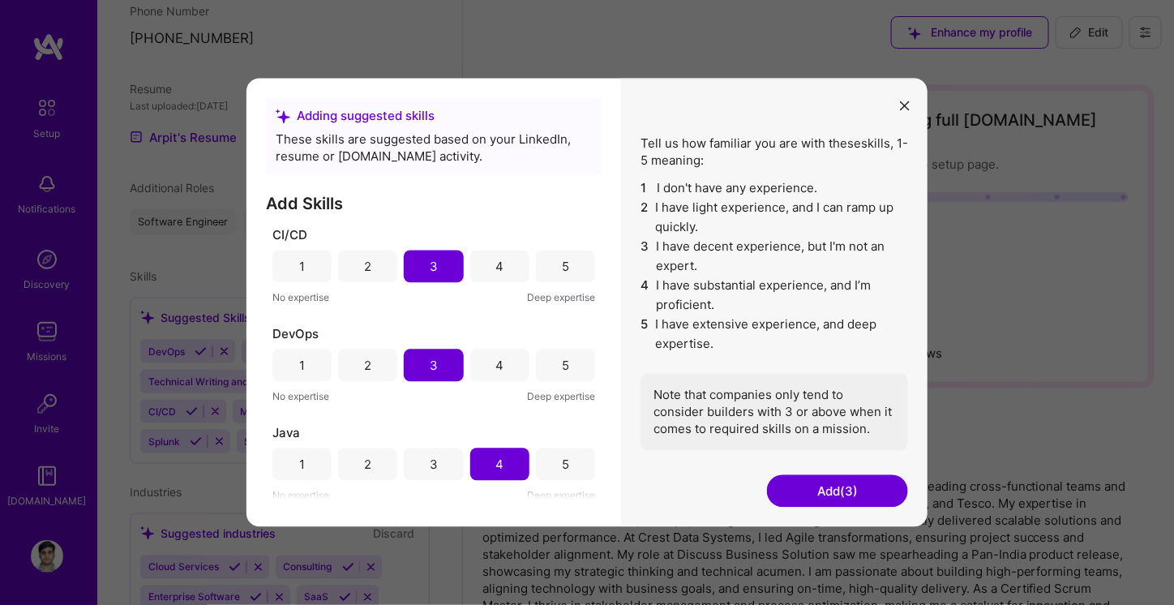
scroll to position [134, 0]
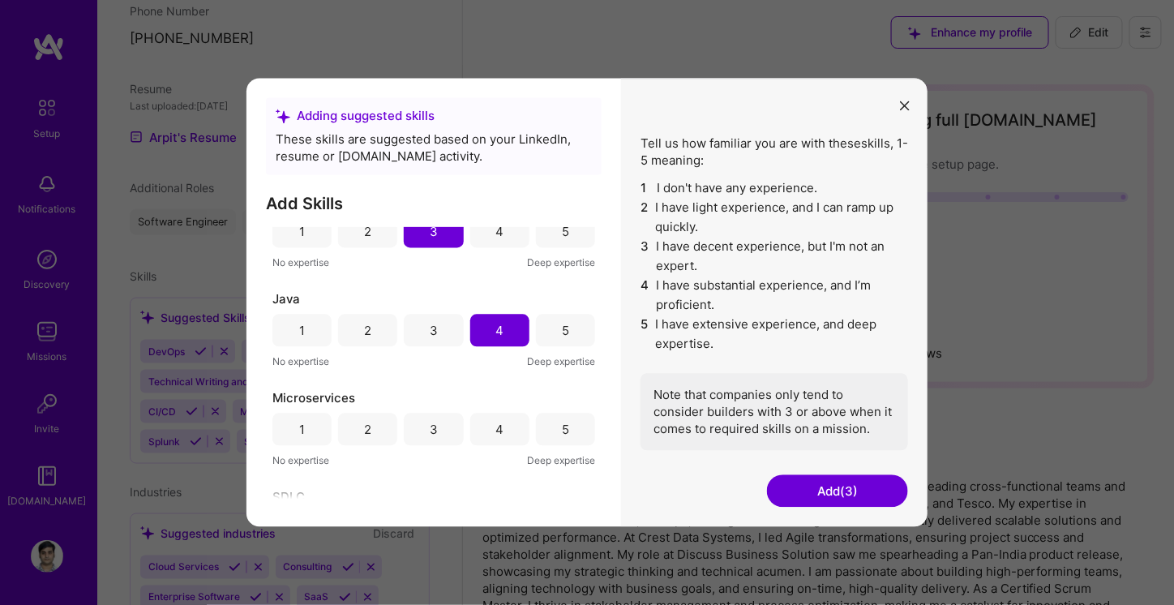
click at [442, 432] on div "3" at bounding box center [433, 430] width 59 height 32
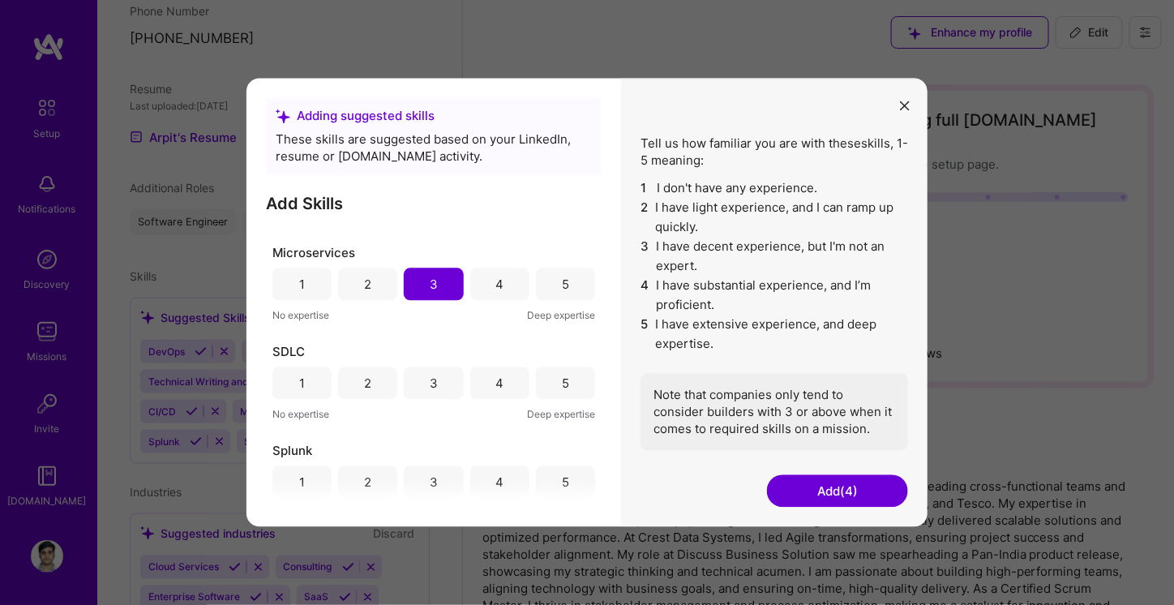
scroll to position [280, 0]
click at [503, 380] on div "4" at bounding box center [499, 383] width 59 height 32
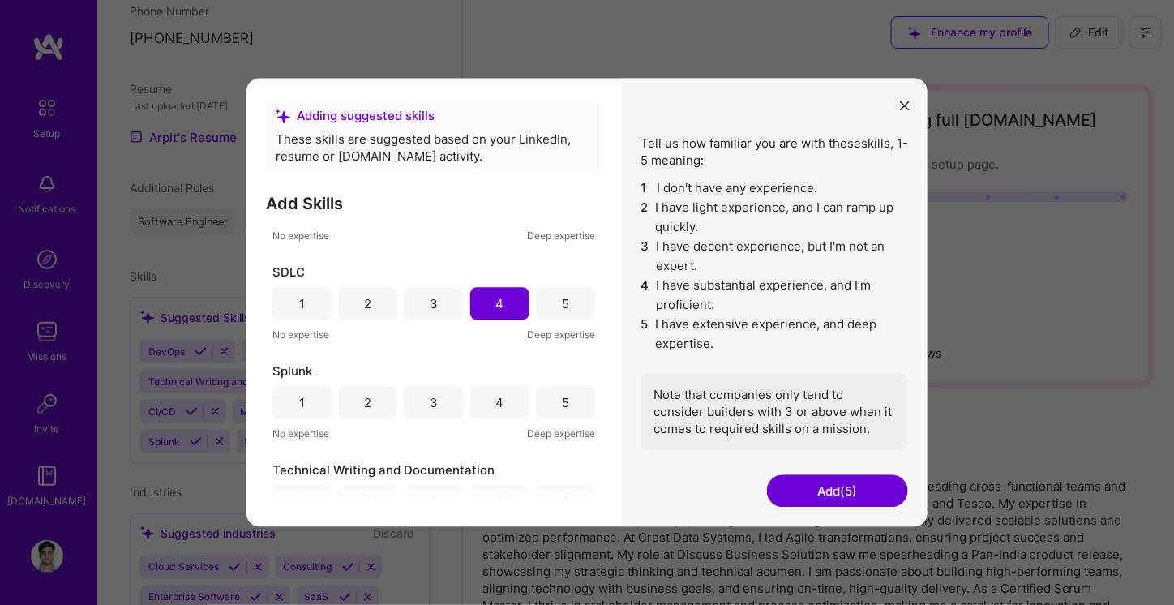
click at [380, 401] on div "2" at bounding box center [367, 403] width 59 height 32
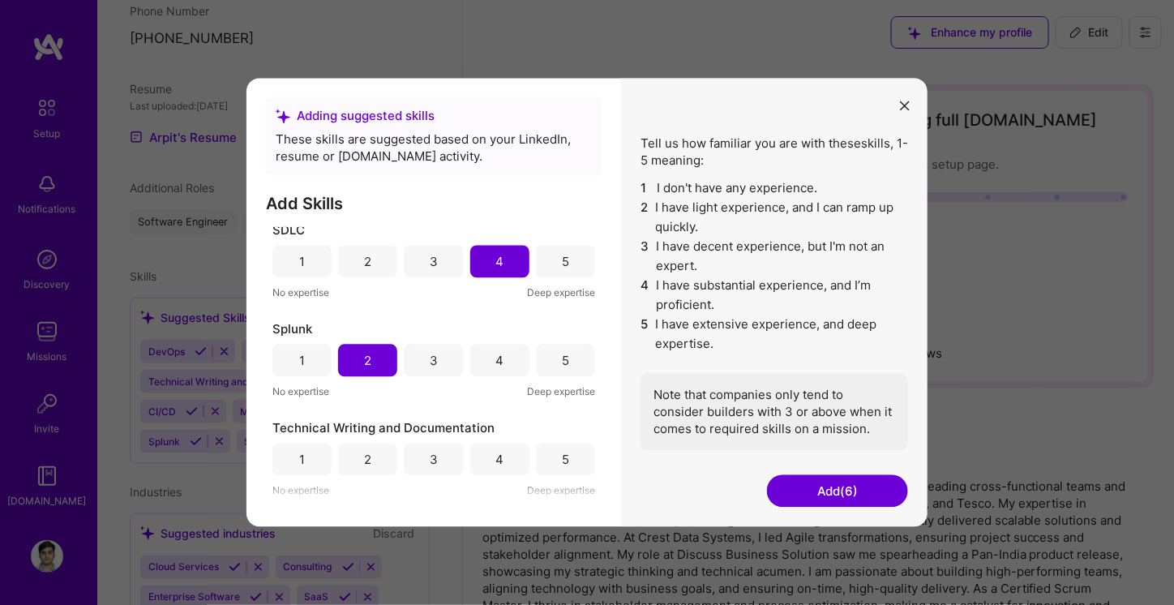
click at [495, 460] on div "4" at bounding box center [499, 459] width 8 height 17
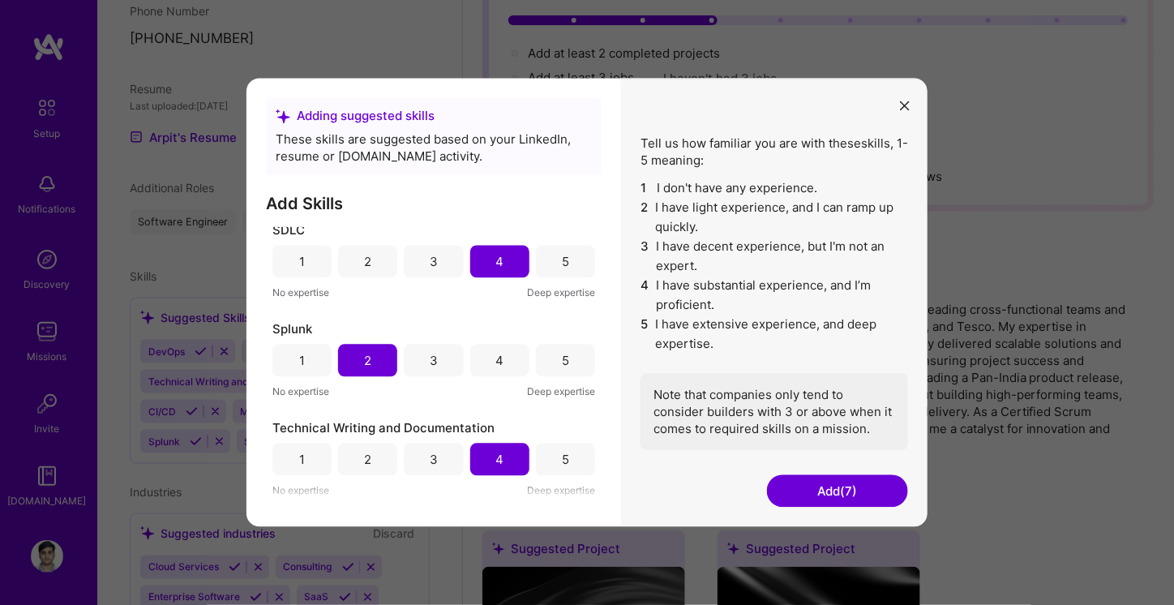
scroll to position [182, 0]
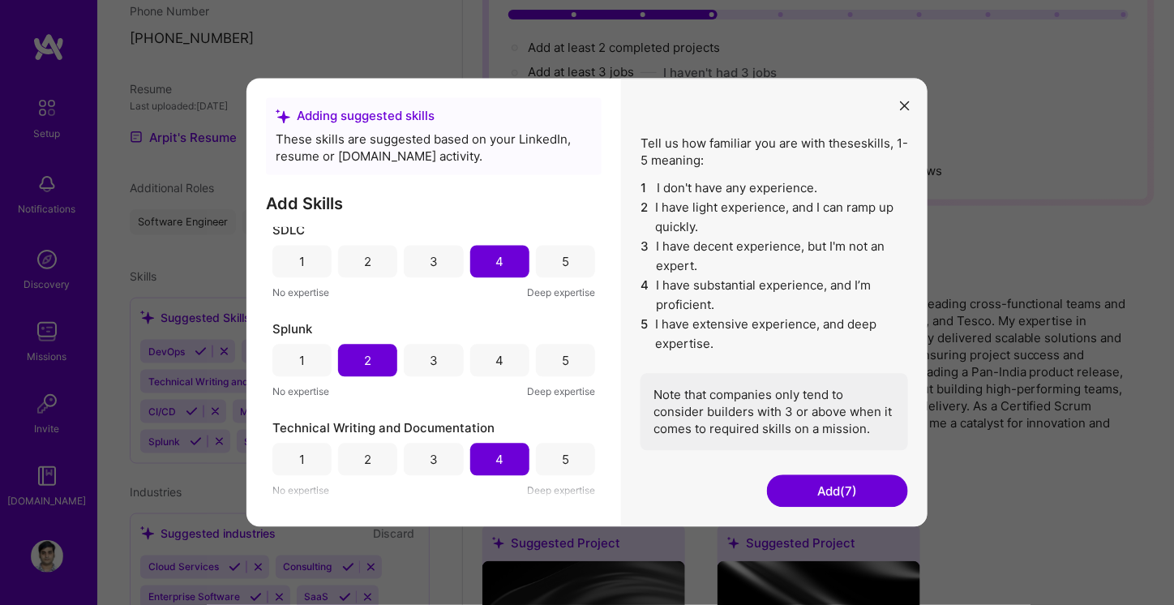
click at [817, 493] on button "Add (7)" at bounding box center [837, 491] width 141 height 32
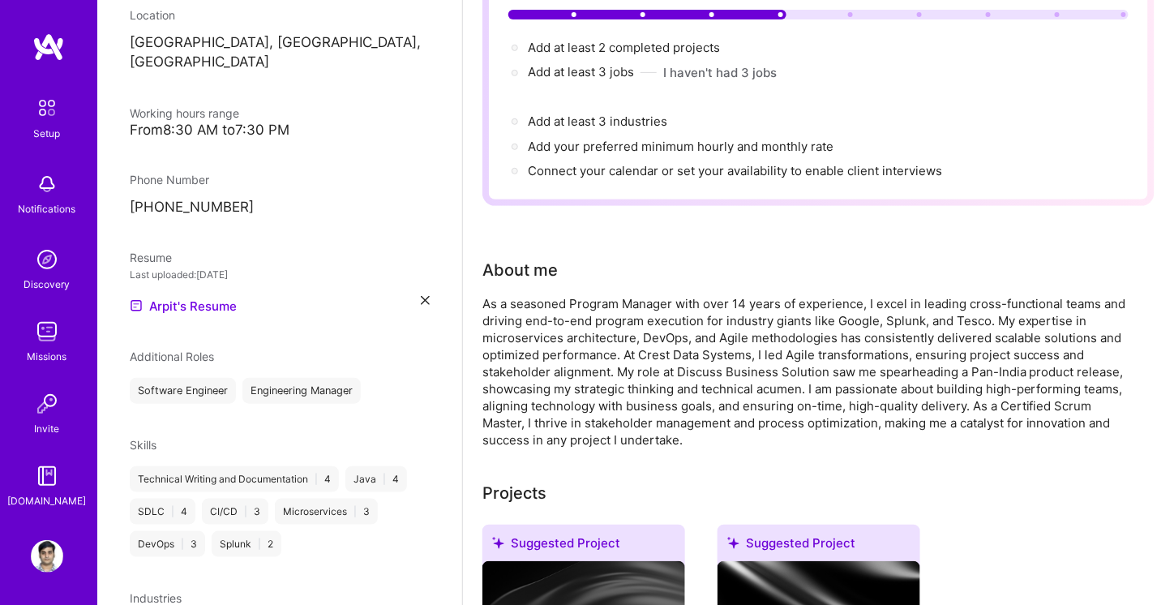
scroll to position [446, 0]
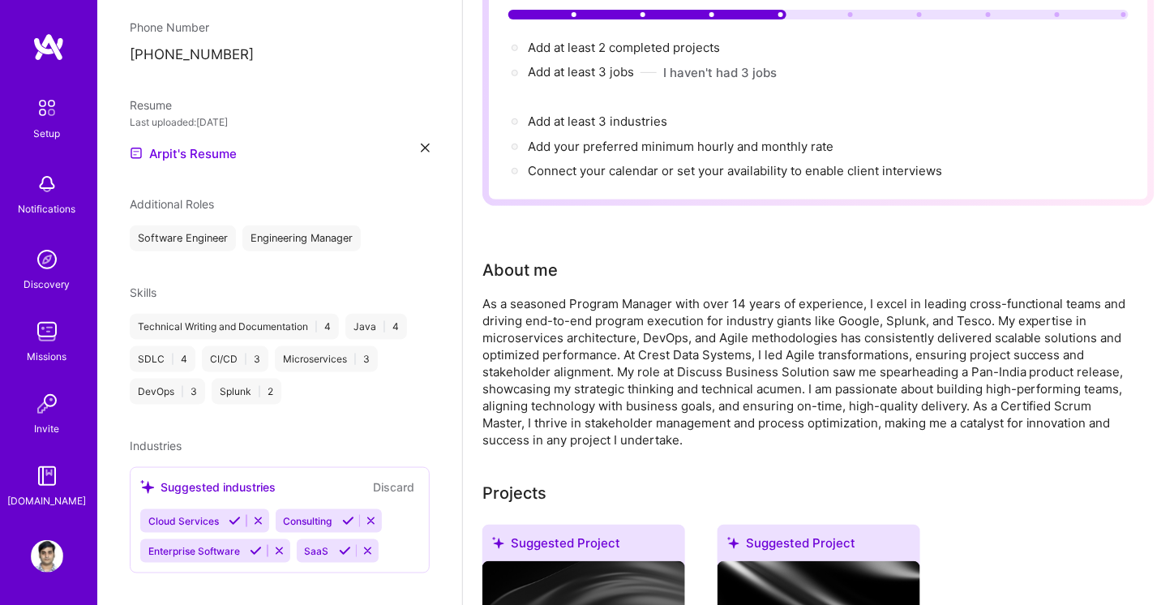
drag, startPoint x: 806, startPoint y: 505, endPoint x: 431, endPoint y: 429, distance: 383.1
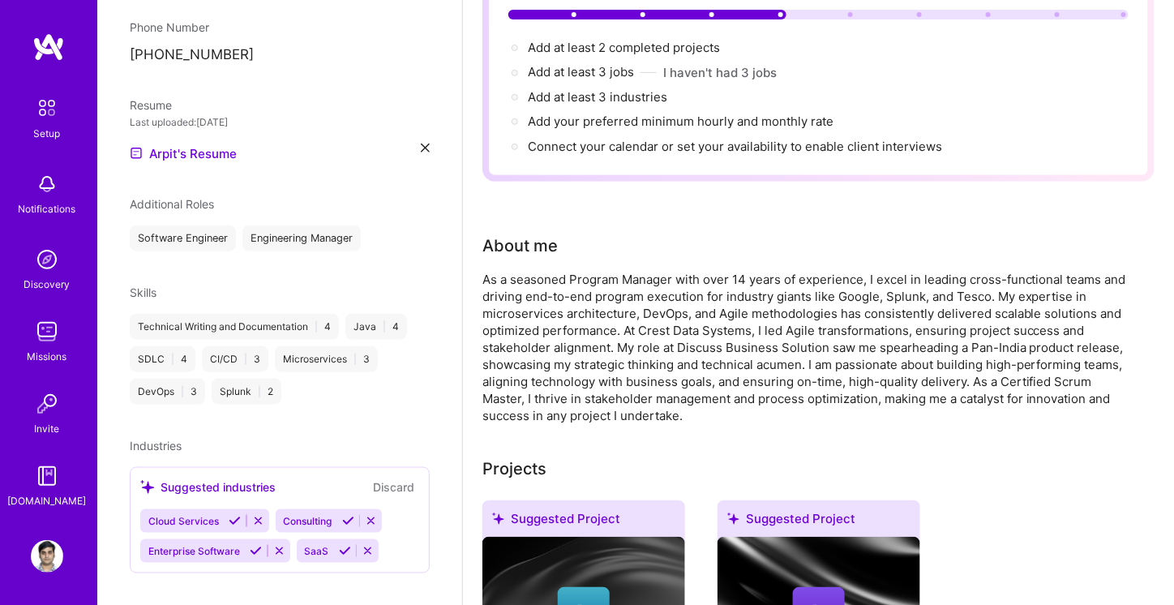
click at [256, 545] on icon at bounding box center [256, 551] width 12 height 12
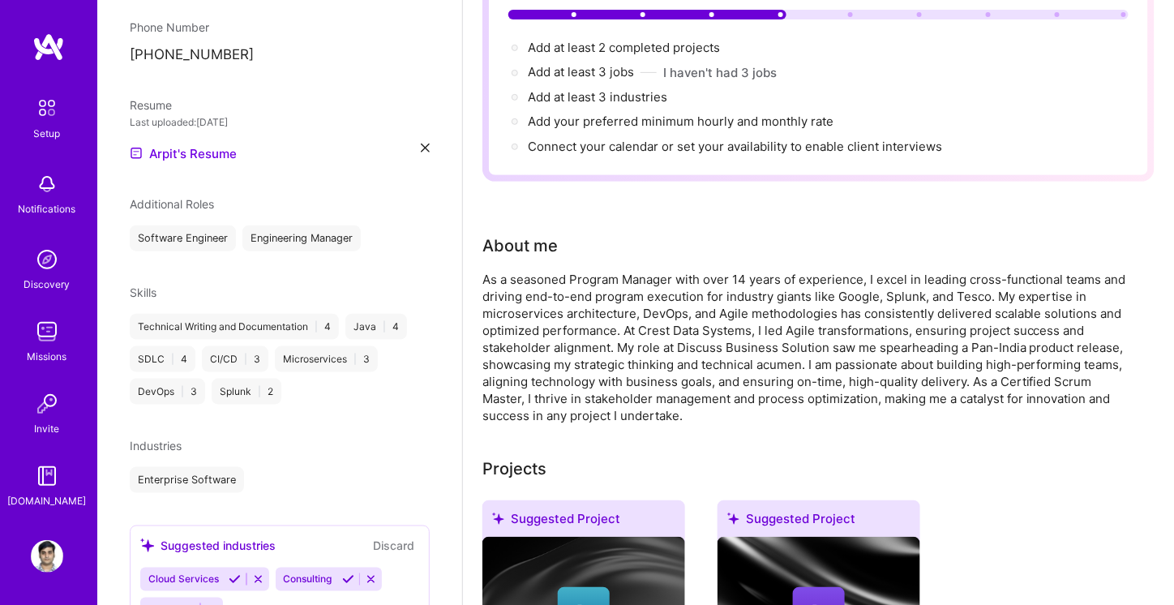
scroll to position [504, 0]
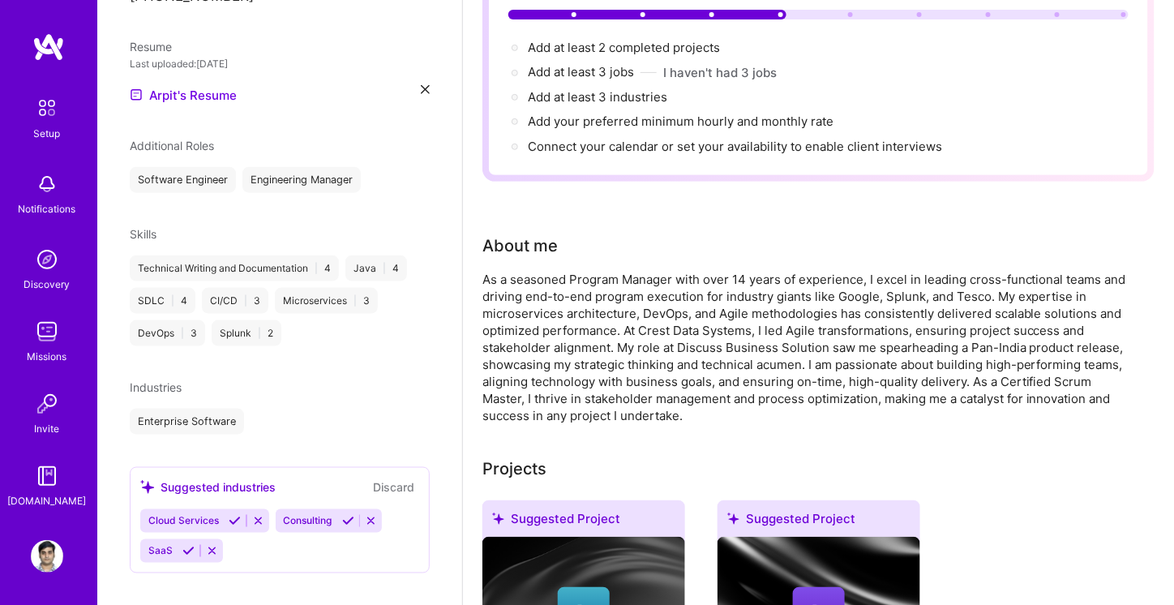
click at [328, 528] on div "Cloud Services Consulting SaaS" at bounding box center [279, 536] width 279 height 54
click at [209, 545] on icon at bounding box center [212, 551] width 12 height 12
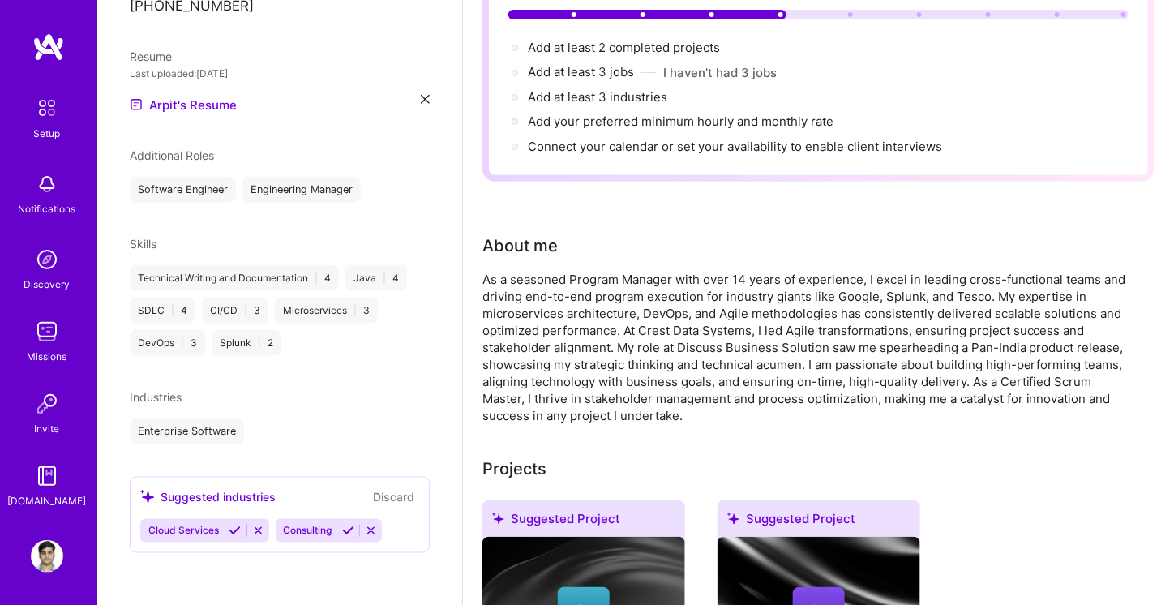
scroll to position [475, 0]
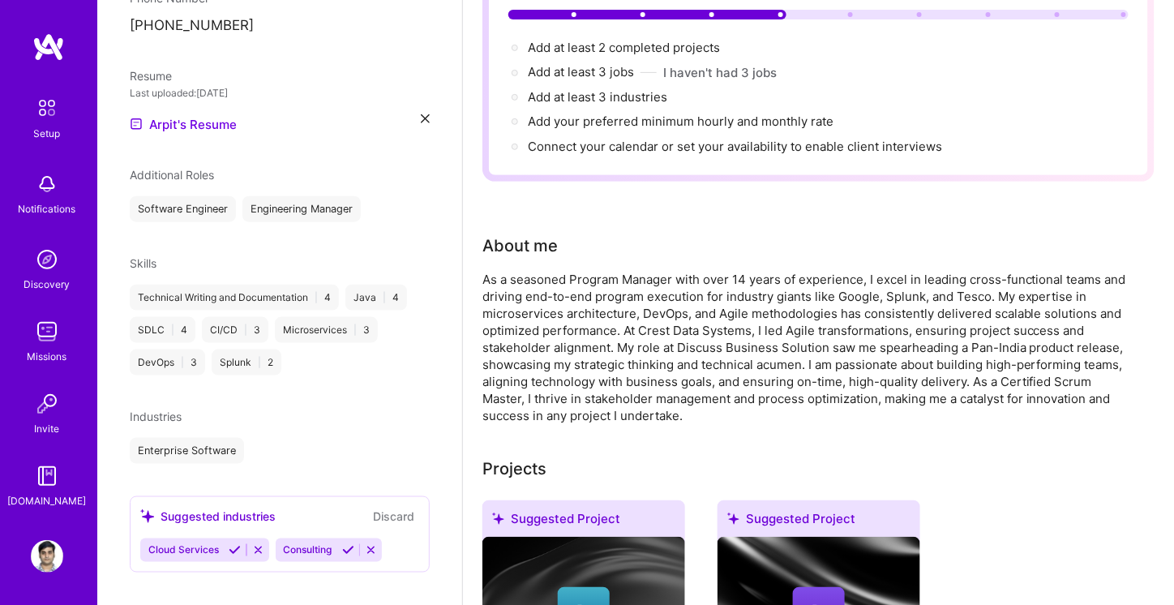
click at [262, 544] on icon at bounding box center [258, 550] width 12 height 12
click at [238, 544] on icon at bounding box center [236, 550] width 12 height 12
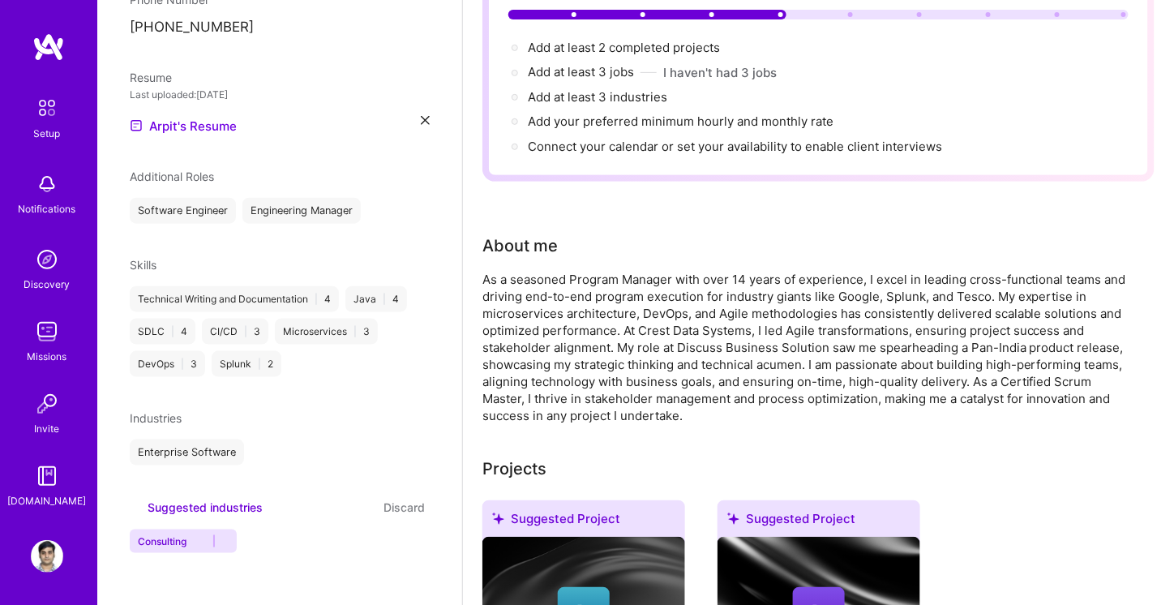
scroll to position [380, 0]
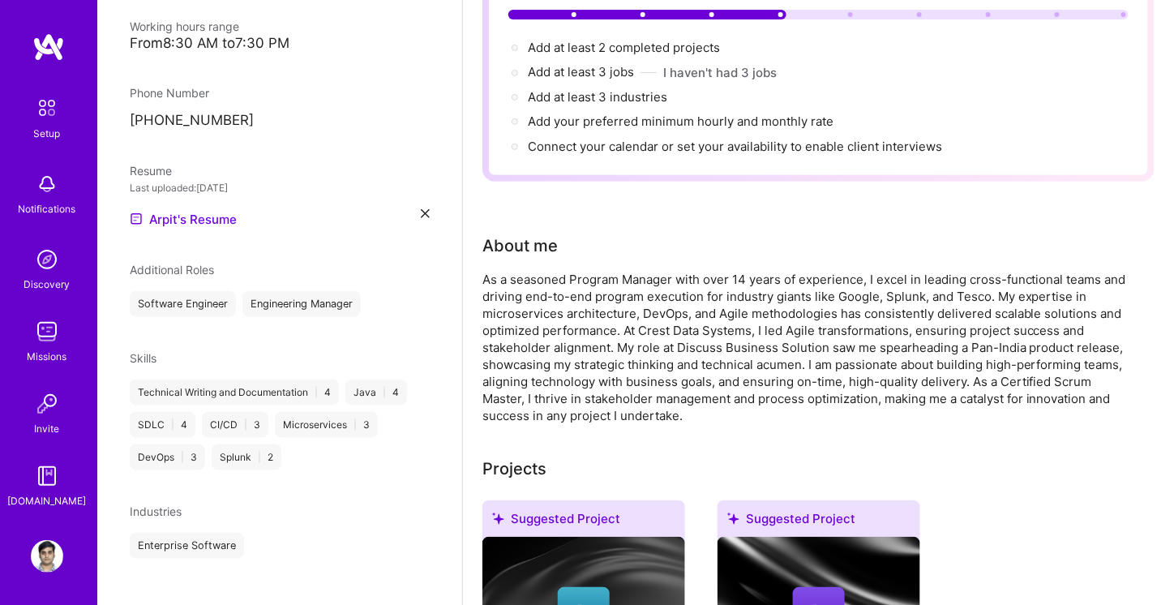
click at [272, 533] on div "Enterprise Software" at bounding box center [280, 546] width 300 height 26
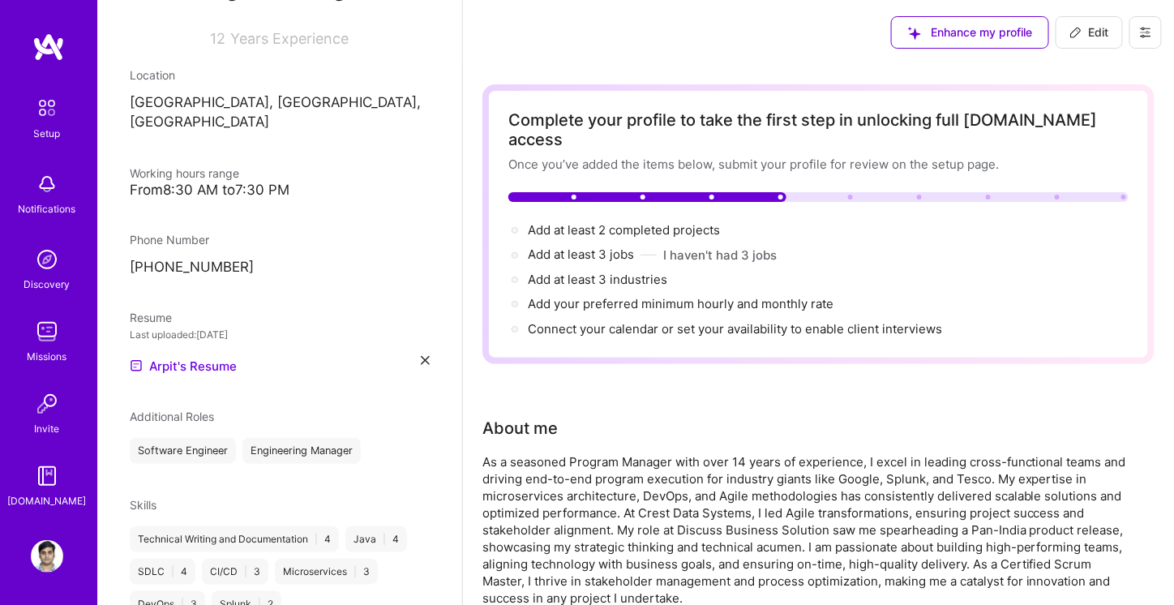
scroll to position [0, 0]
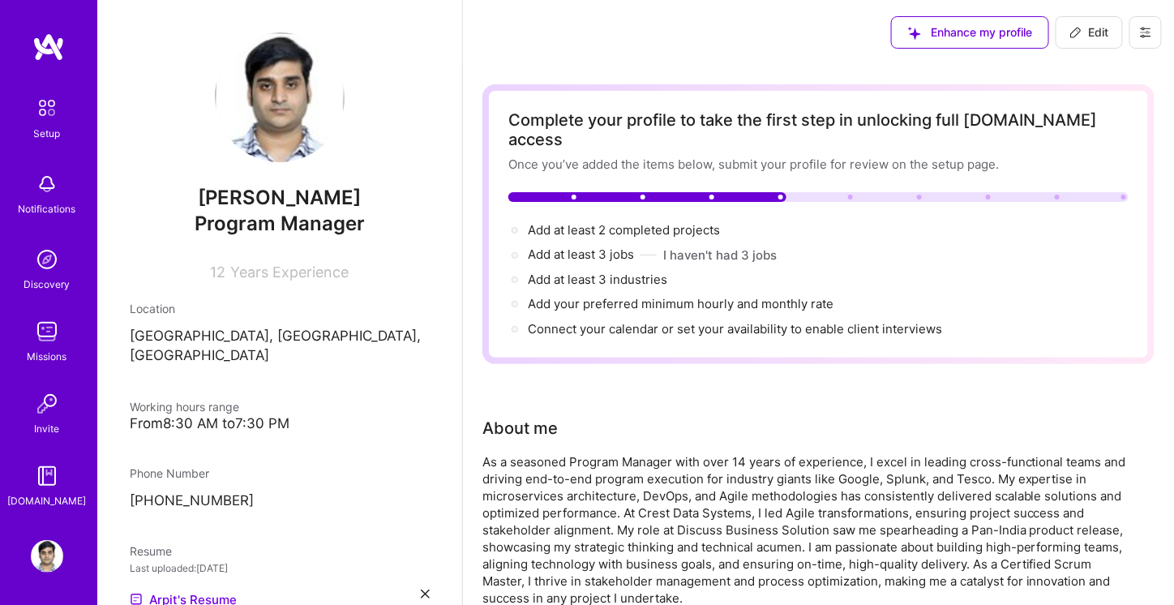
click at [1147, 28] on icon at bounding box center [1145, 32] width 13 height 13
click at [1083, 123] on button "Payment method" at bounding box center [1101, 110] width 122 height 41
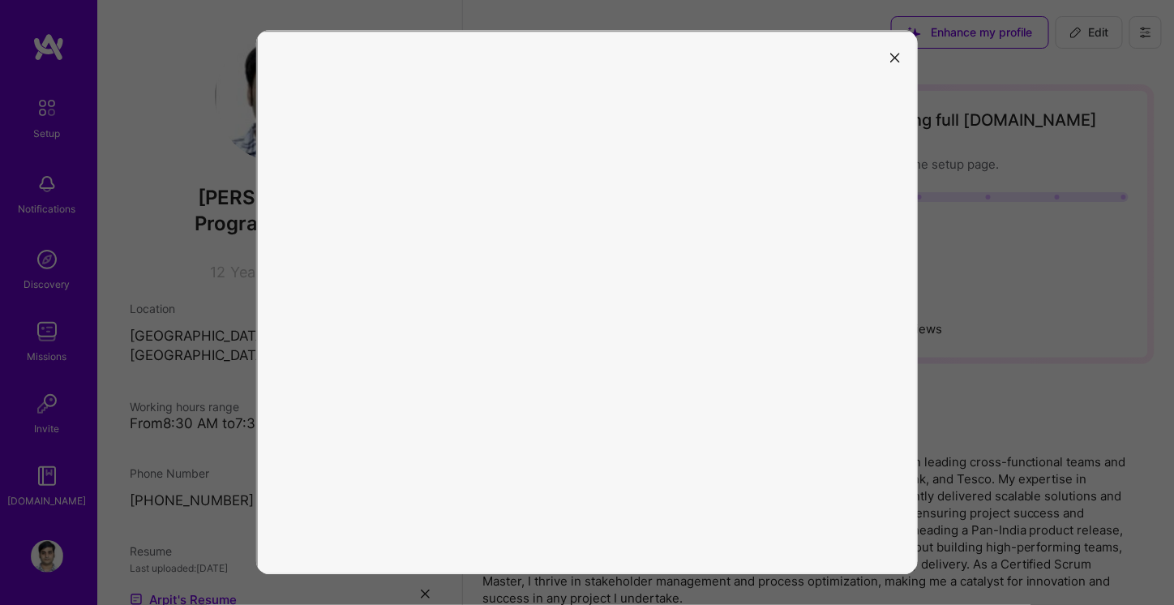
click at [1083, 123] on div at bounding box center [587, 302] width 1174 height 605
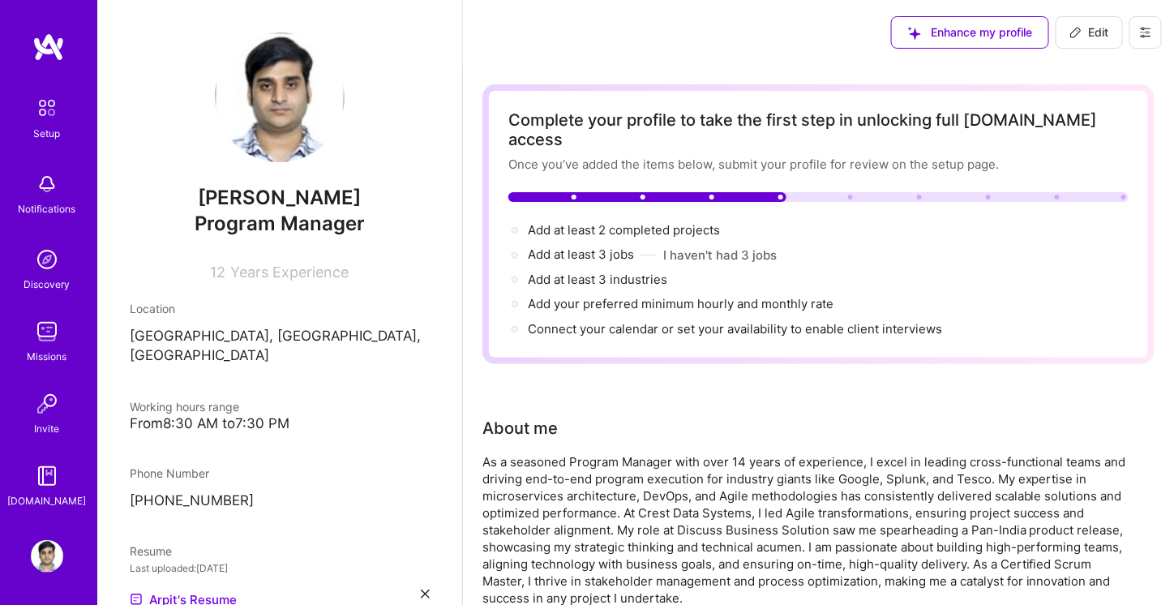
click at [1151, 35] on icon at bounding box center [1145, 32] width 13 height 13
click at [1077, 118] on button "Payment method" at bounding box center [1101, 110] width 122 height 41
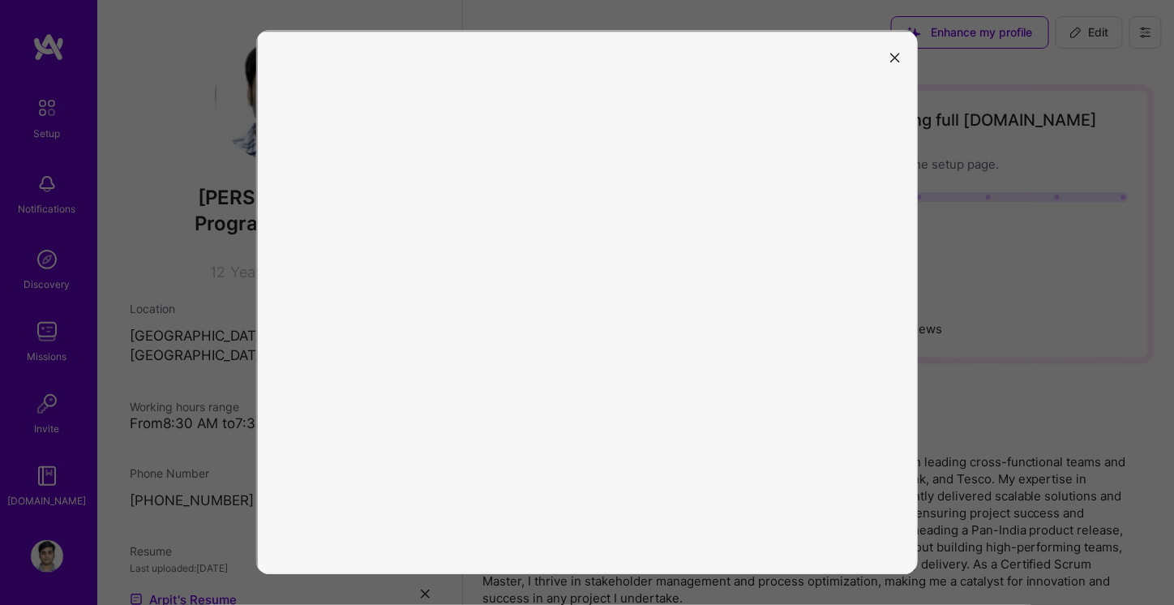
click at [898, 65] on button "modal" at bounding box center [894, 56] width 19 height 27
